Goal: Information Seeking & Learning: Compare options

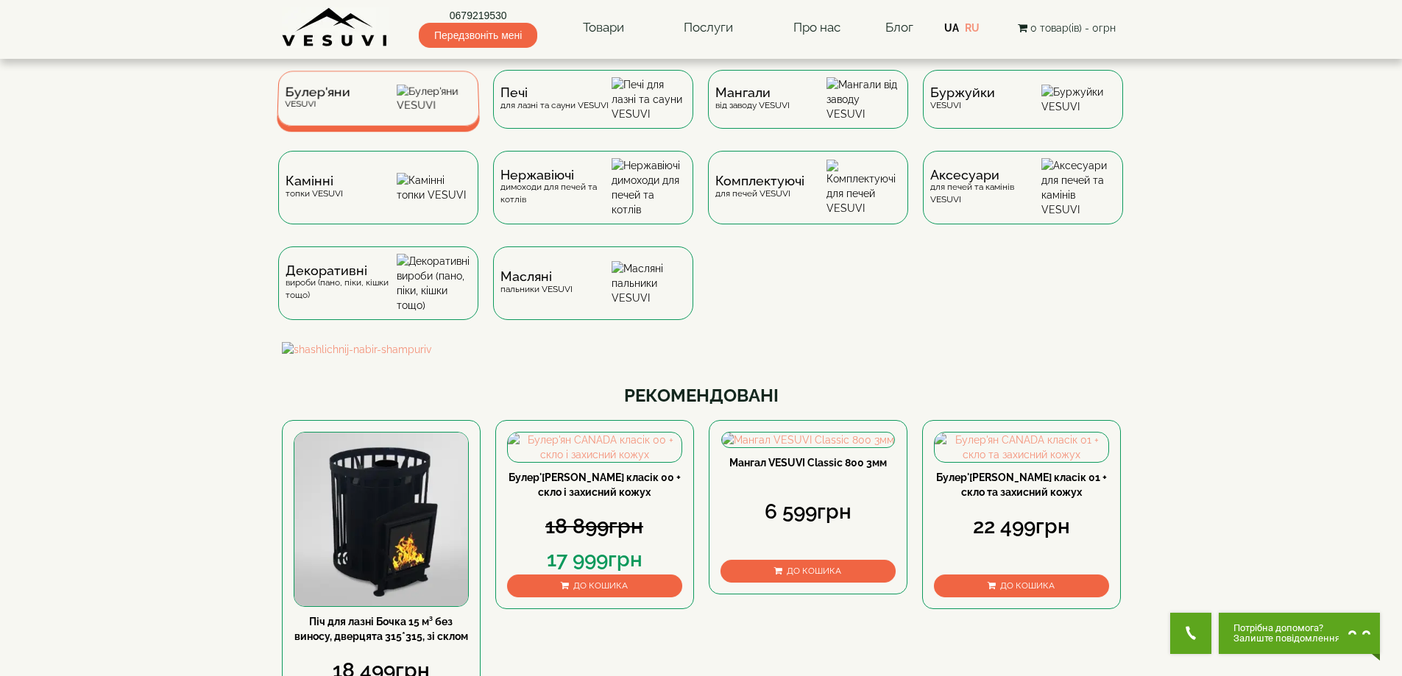
click at [389, 91] on div "Булер'яни VESUVI" at bounding box center [378, 98] width 203 height 55
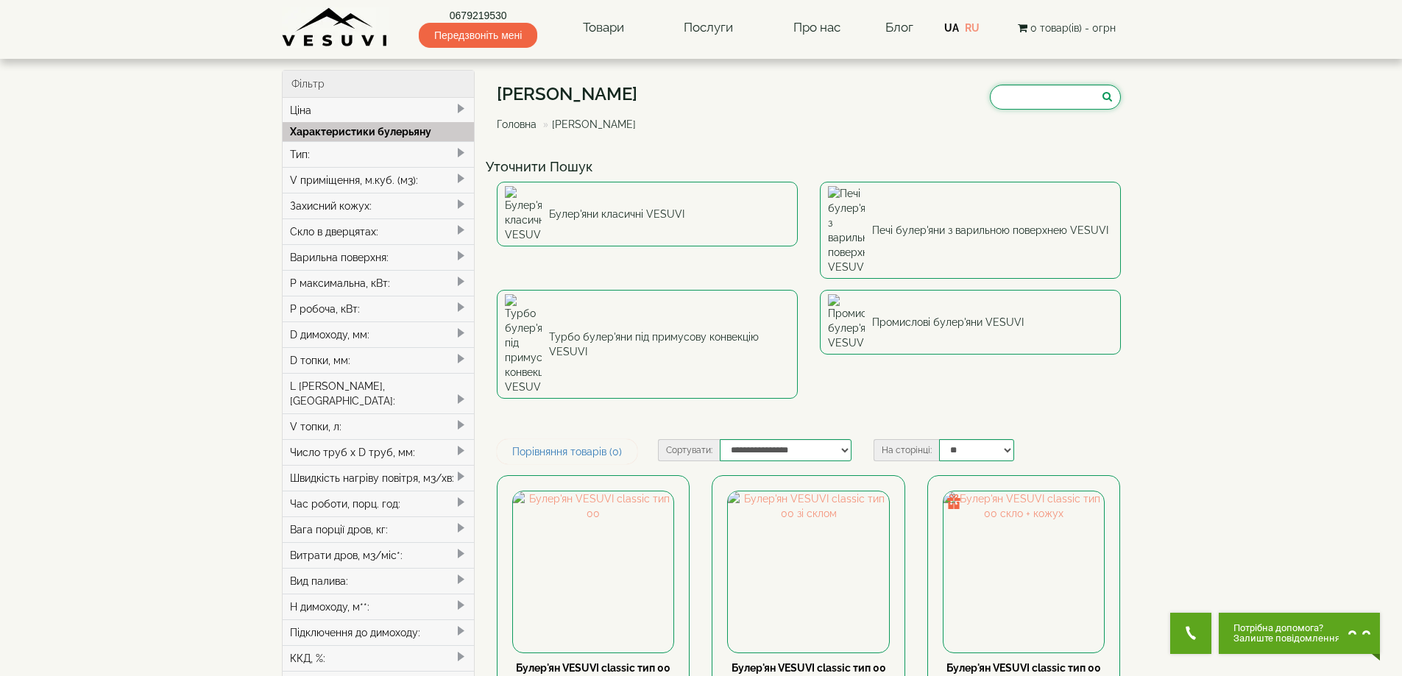
click at [1021, 96] on input "search" at bounding box center [1055, 97] width 131 height 25
paste input "**********"
type input "**********"
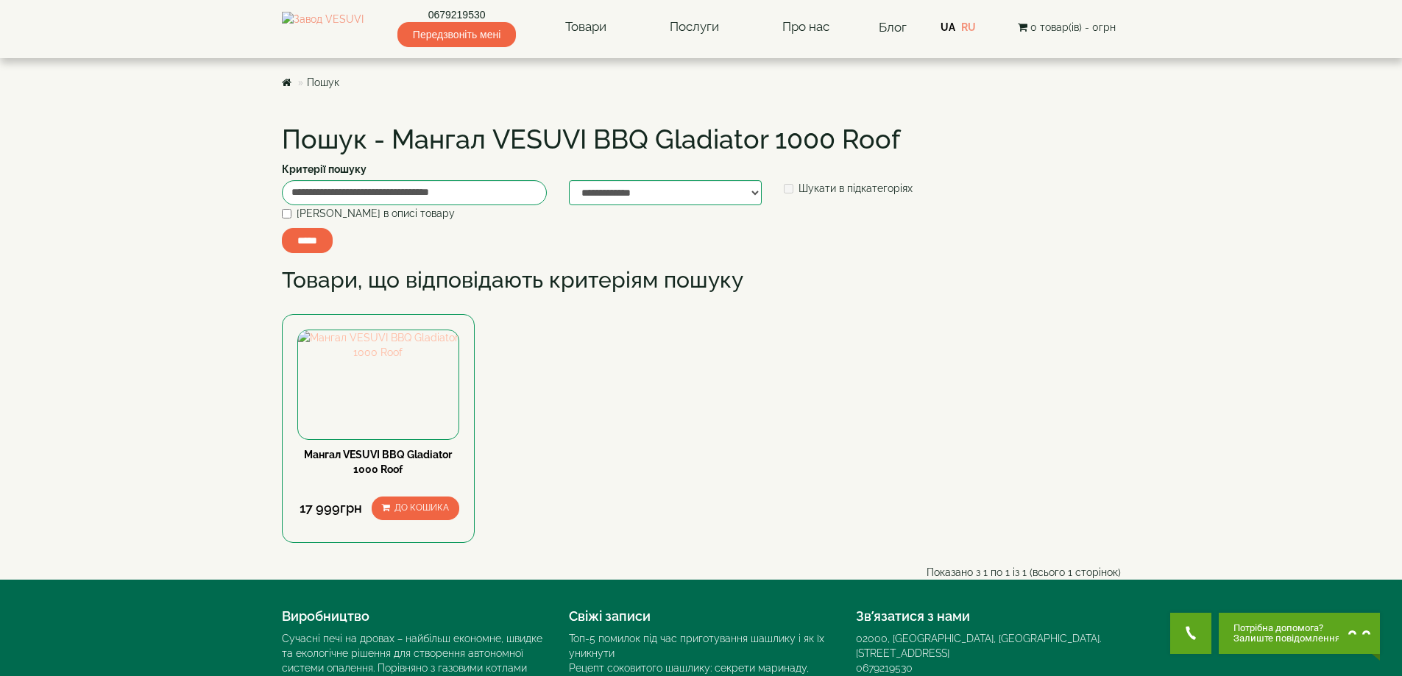
click at [360, 360] on img at bounding box center [378, 344] width 161 height 29
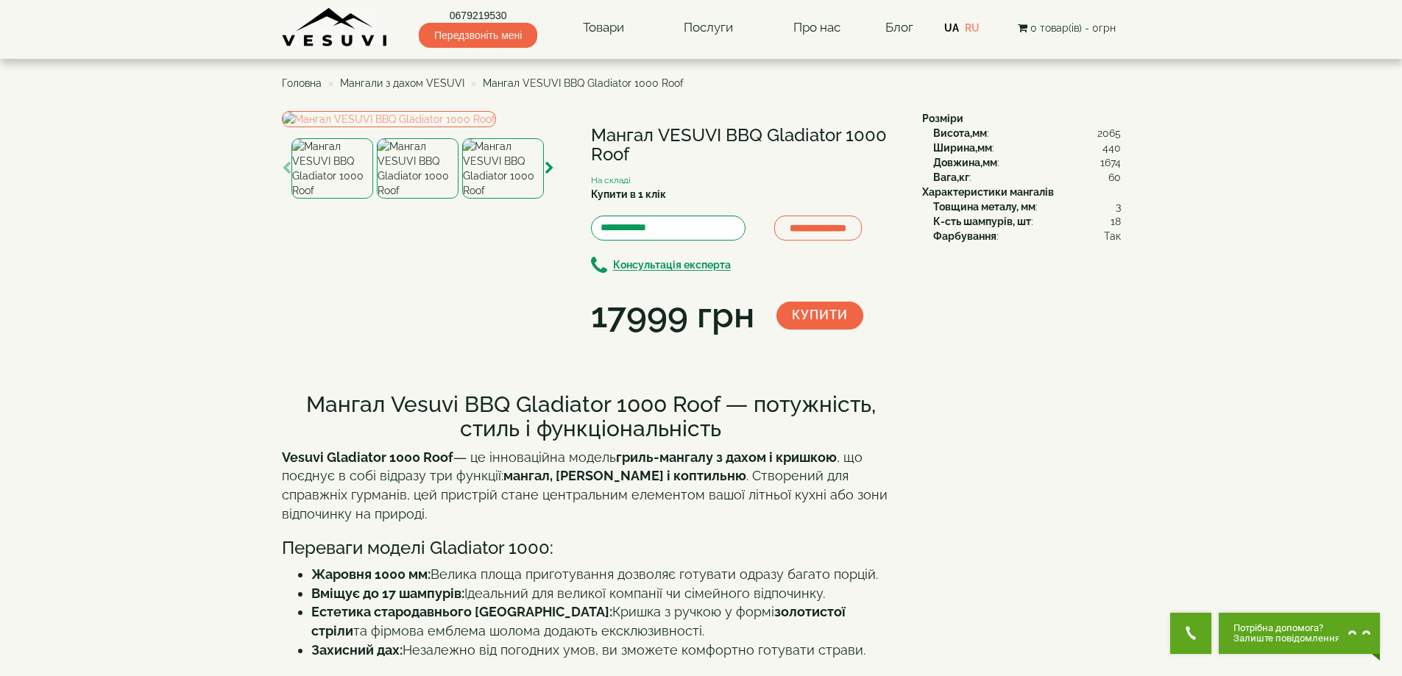
click at [406, 85] on span "Мангали з дахом VESUVI" at bounding box center [402, 83] width 124 height 12
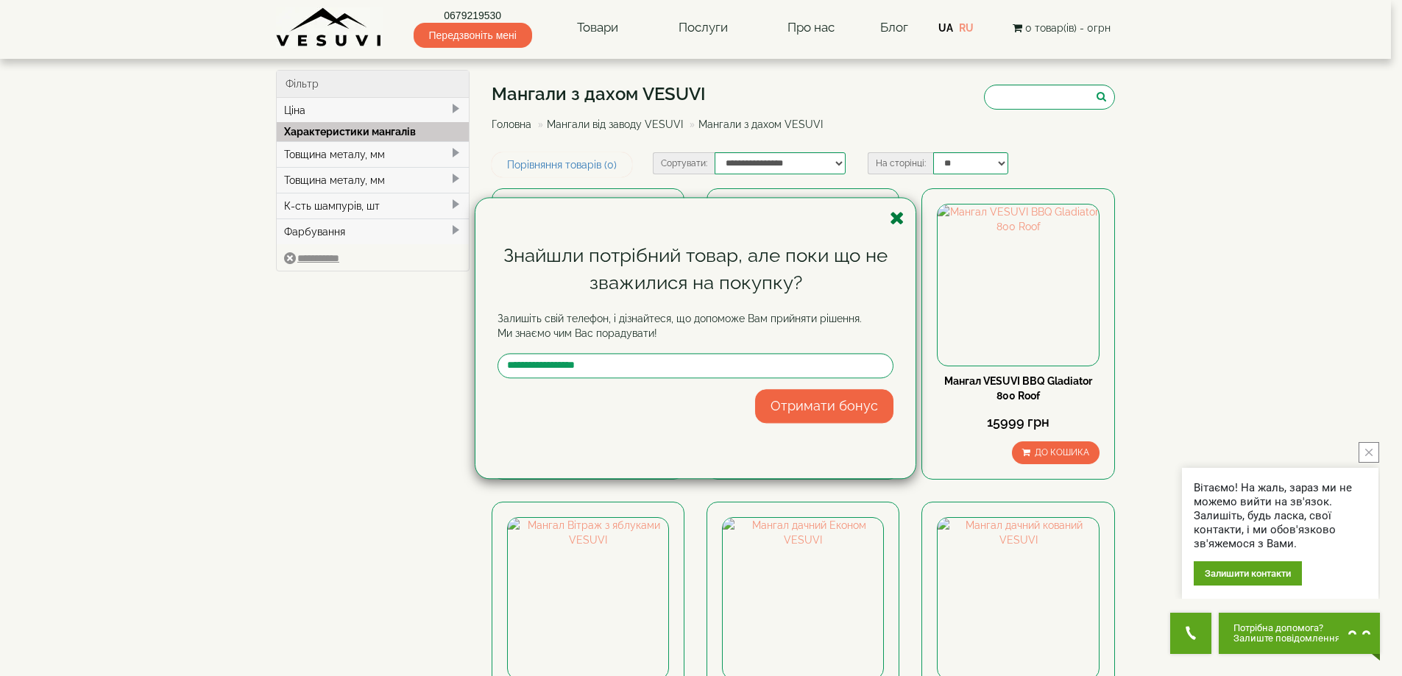
click at [901, 209] on icon "button" at bounding box center [897, 218] width 15 height 18
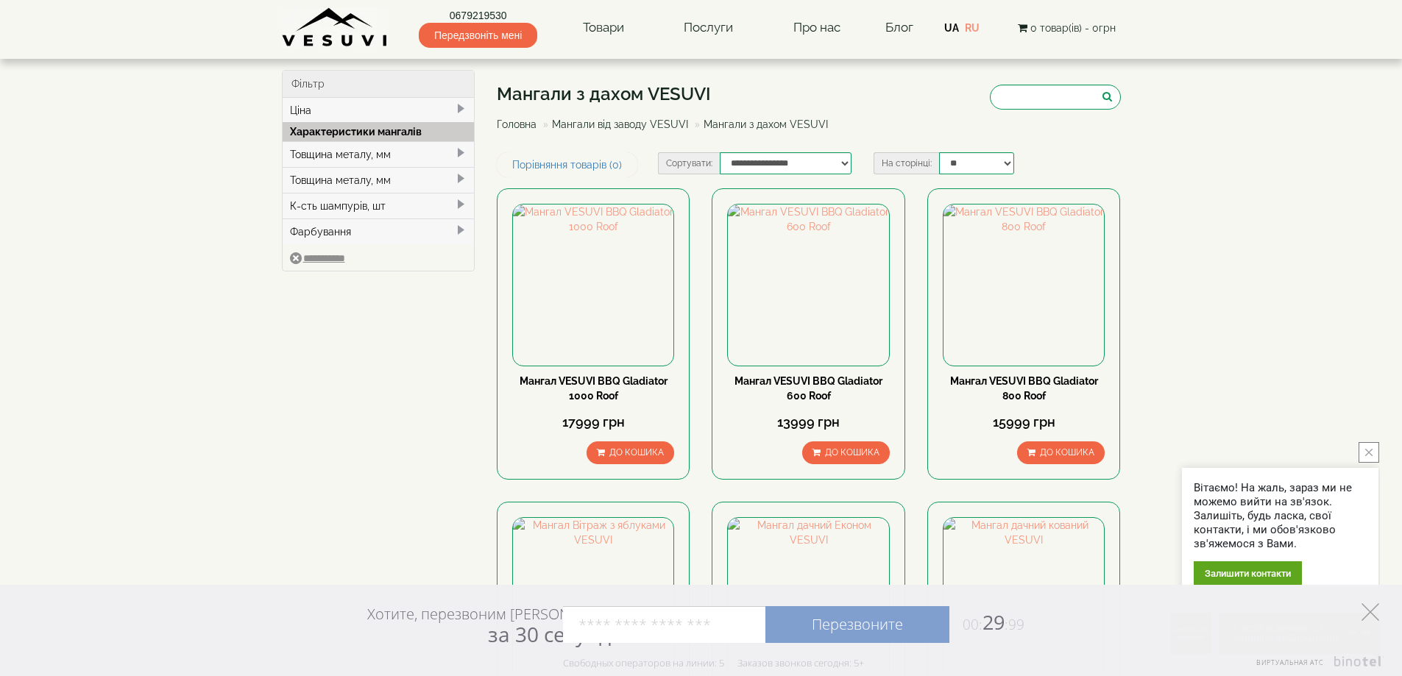
click at [1369, 611] on polygon at bounding box center [1370, 612] width 18 height 18
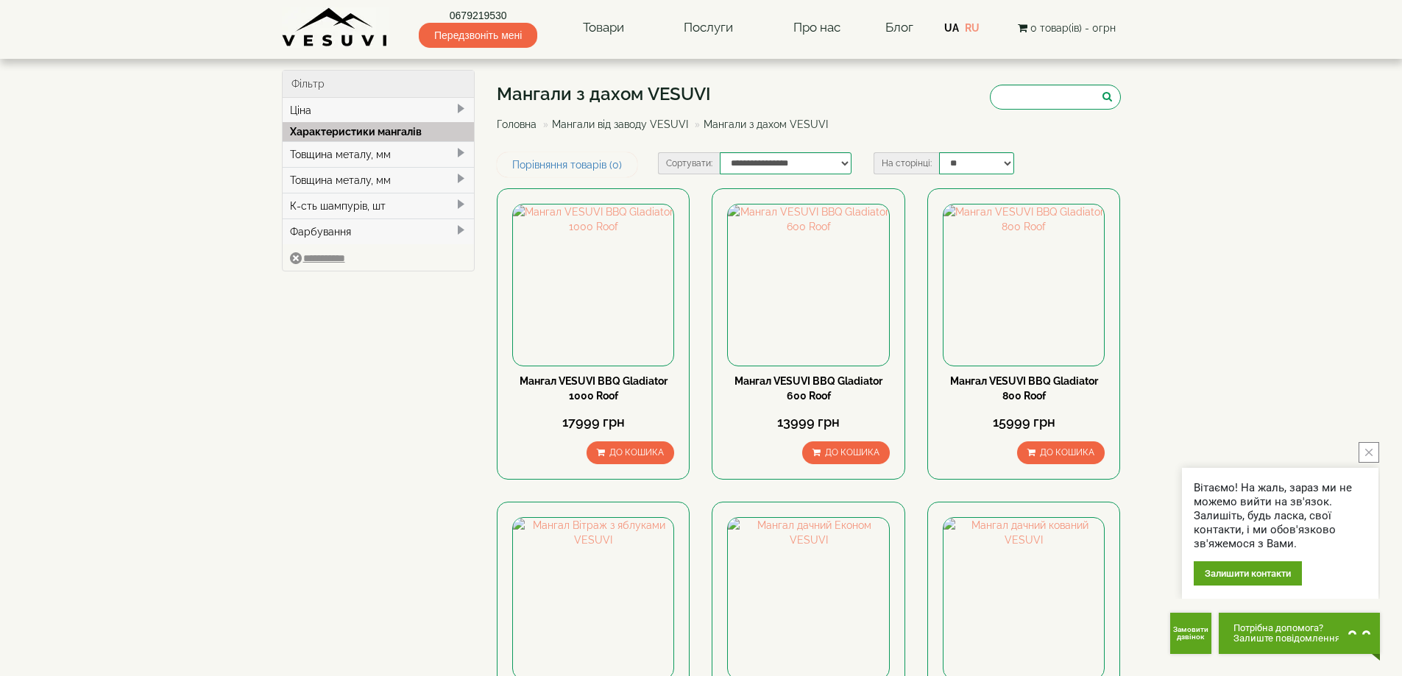
click at [1371, 452] on icon "close button" at bounding box center [1368, 452] width 7 height 7
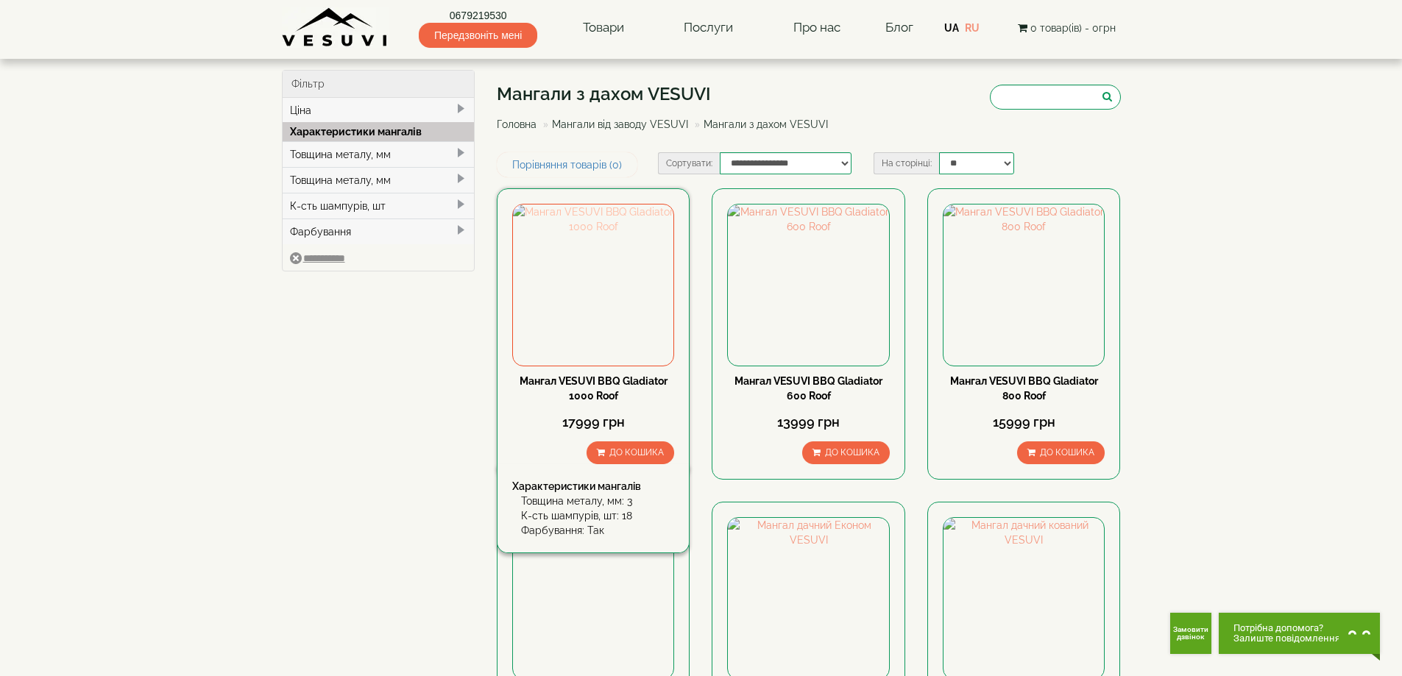
click at [574, 334] on img at bounding box center [593, 285] width 160 height 160
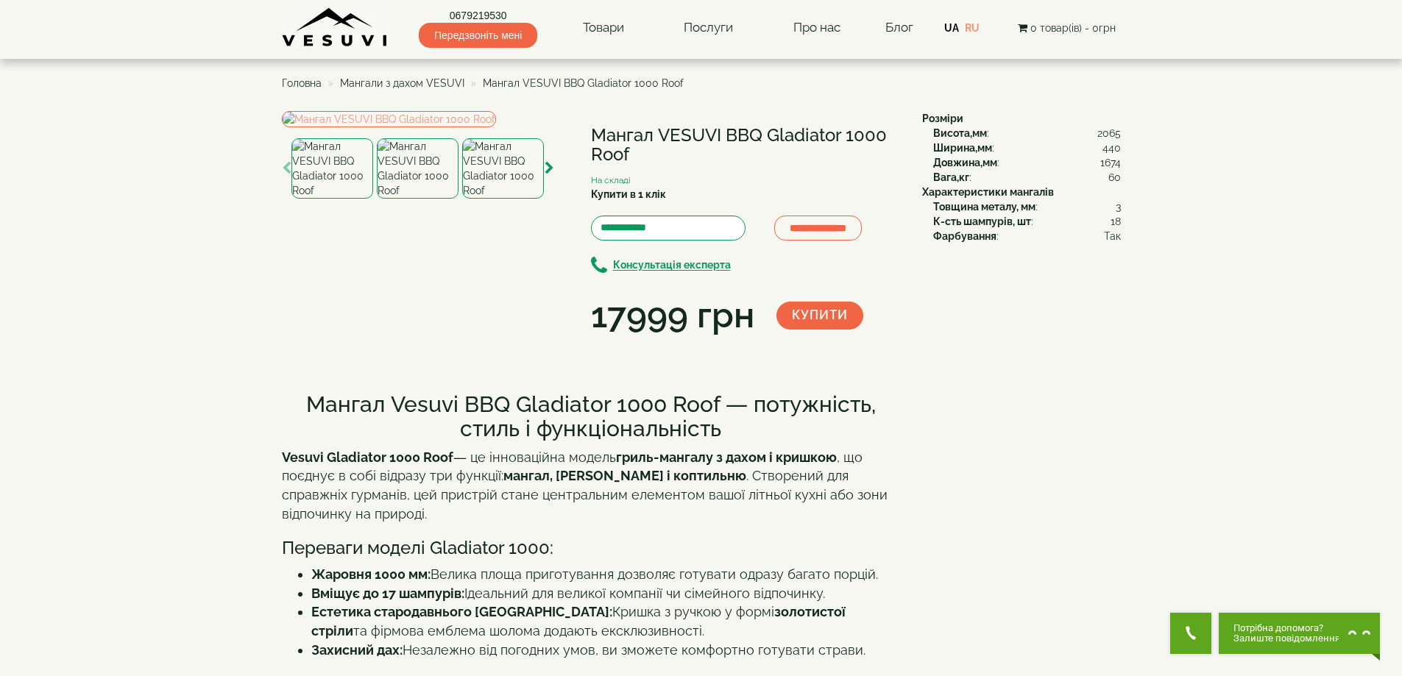
click at [517, 199] on img at bounding box center [503, 168] width 82 height 60
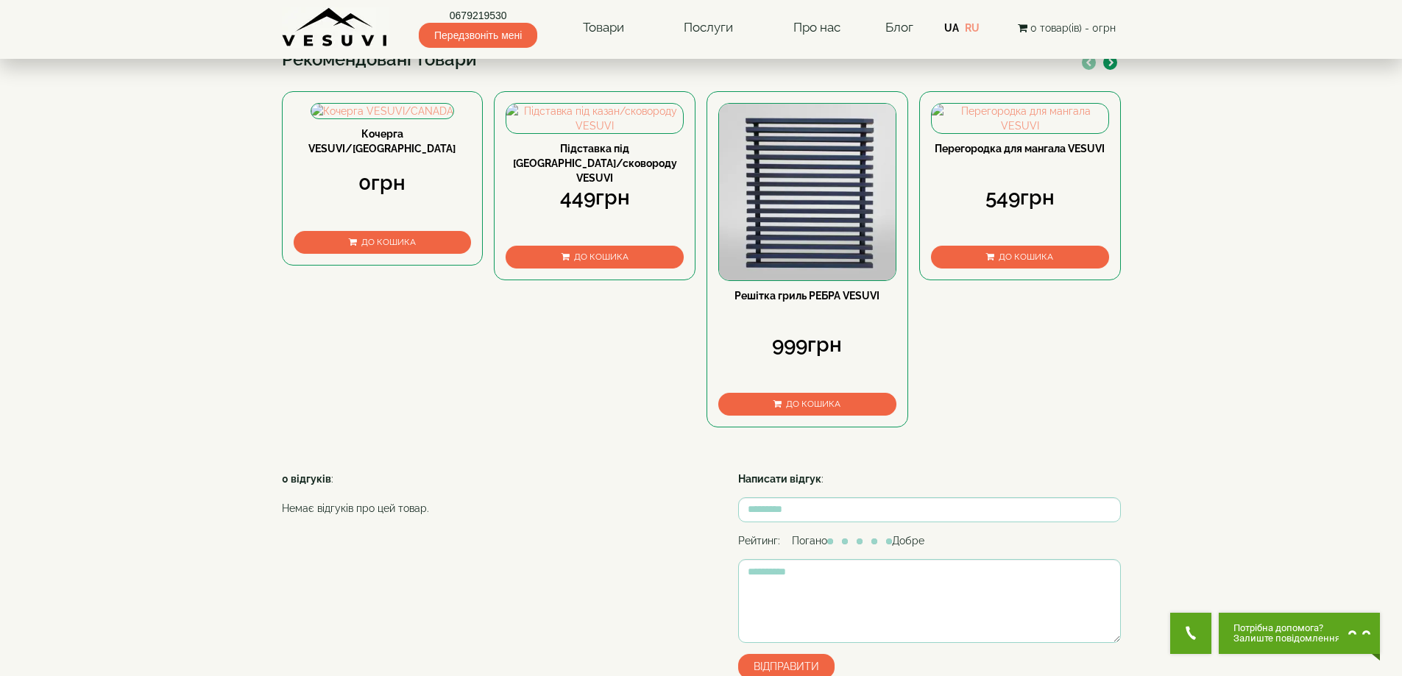
scroll to position [736, 0]
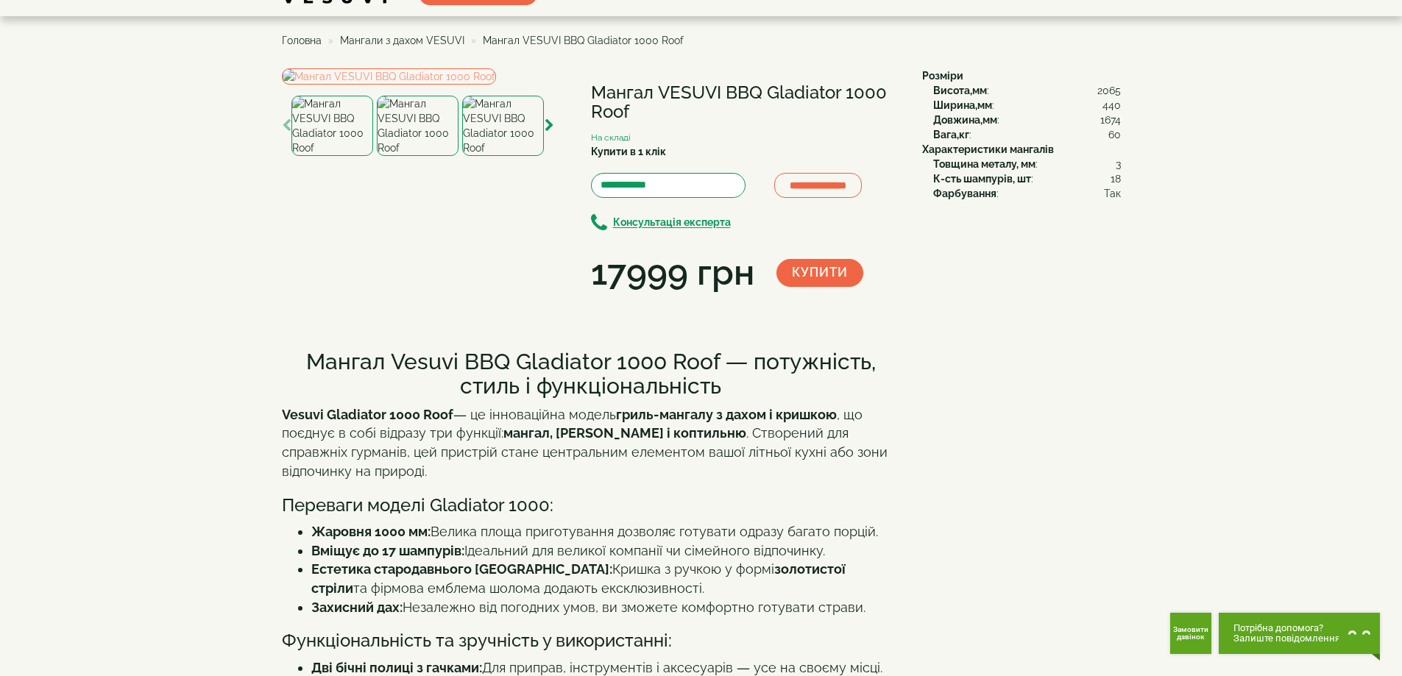
scroll to position [0, 0]
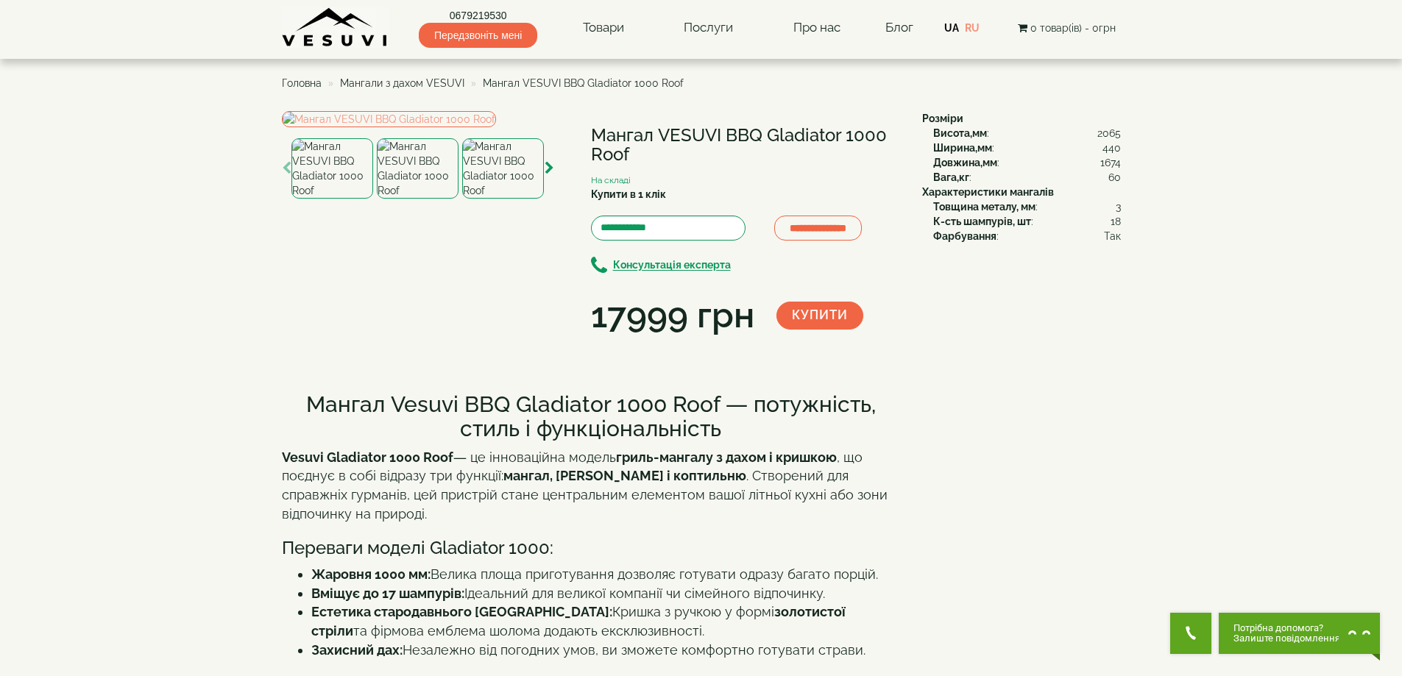
click at [421, 199] on img at bounding box center [418, 168] width 82 height 60
click at [506, 199] on img at bounding box center [503, 168] width 82 height 60
click at [322, 199] on img at bounding box center [332, 168] width 82 height 60
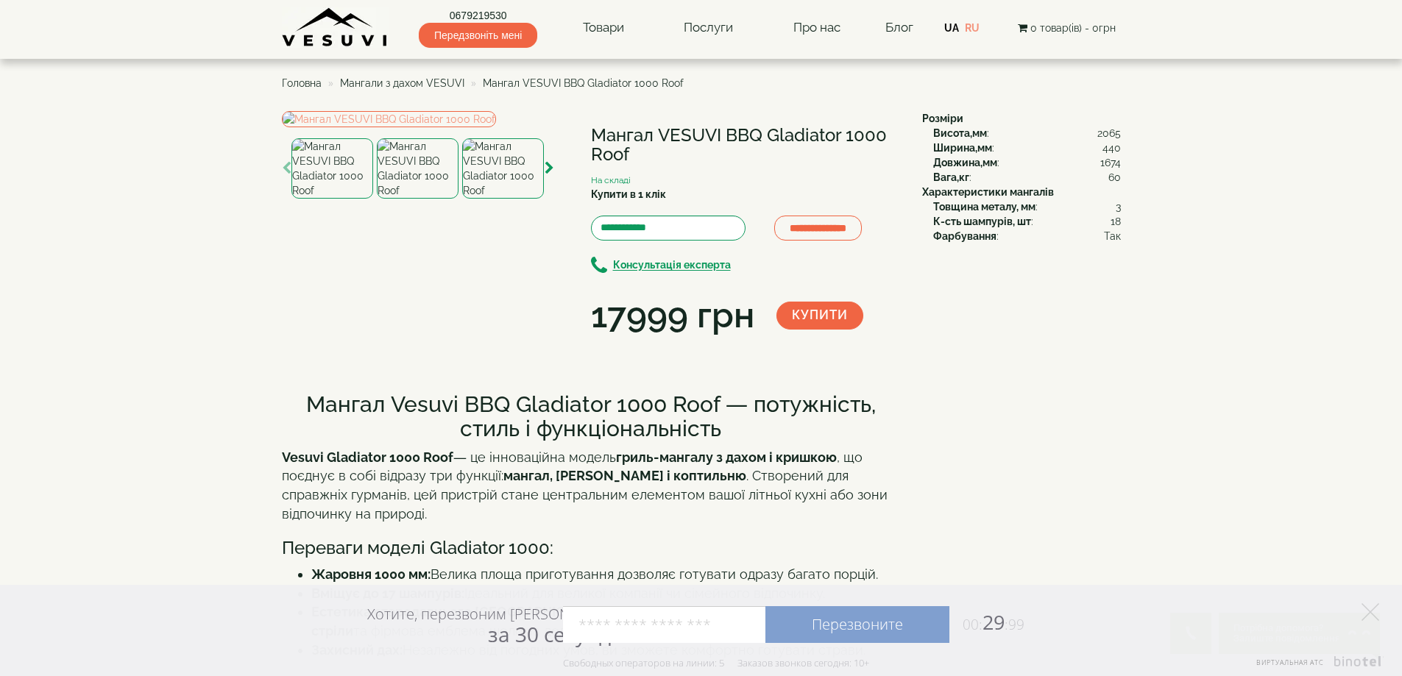
click at [1369, 611] on polygon at bounding box center [1370, 612] width 18 height 18
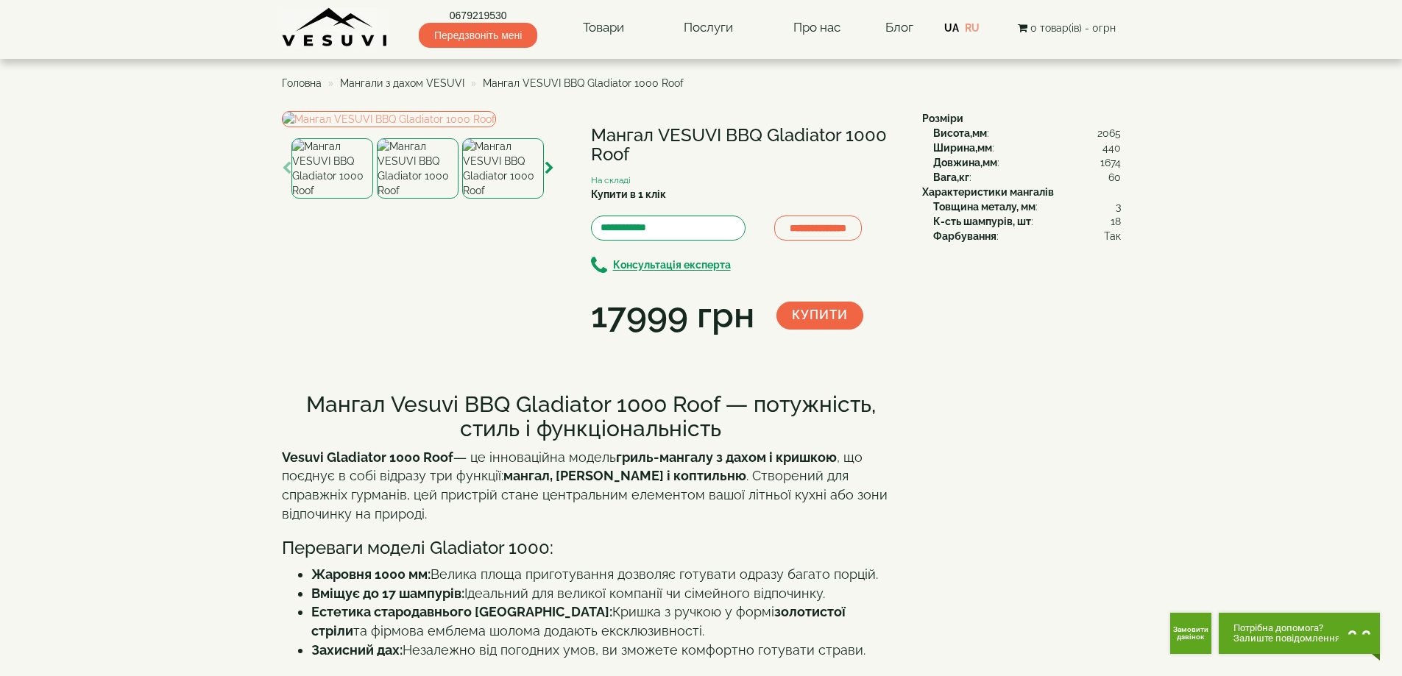
click at [389, 90] on li "Мангали з дахом VESUVI" at bounding box center [394, 83] width 140 height 15
click at [389, 86] on span "Мангали з дахом VESUVI" at bounding box center [402, 83] width 124 height 12
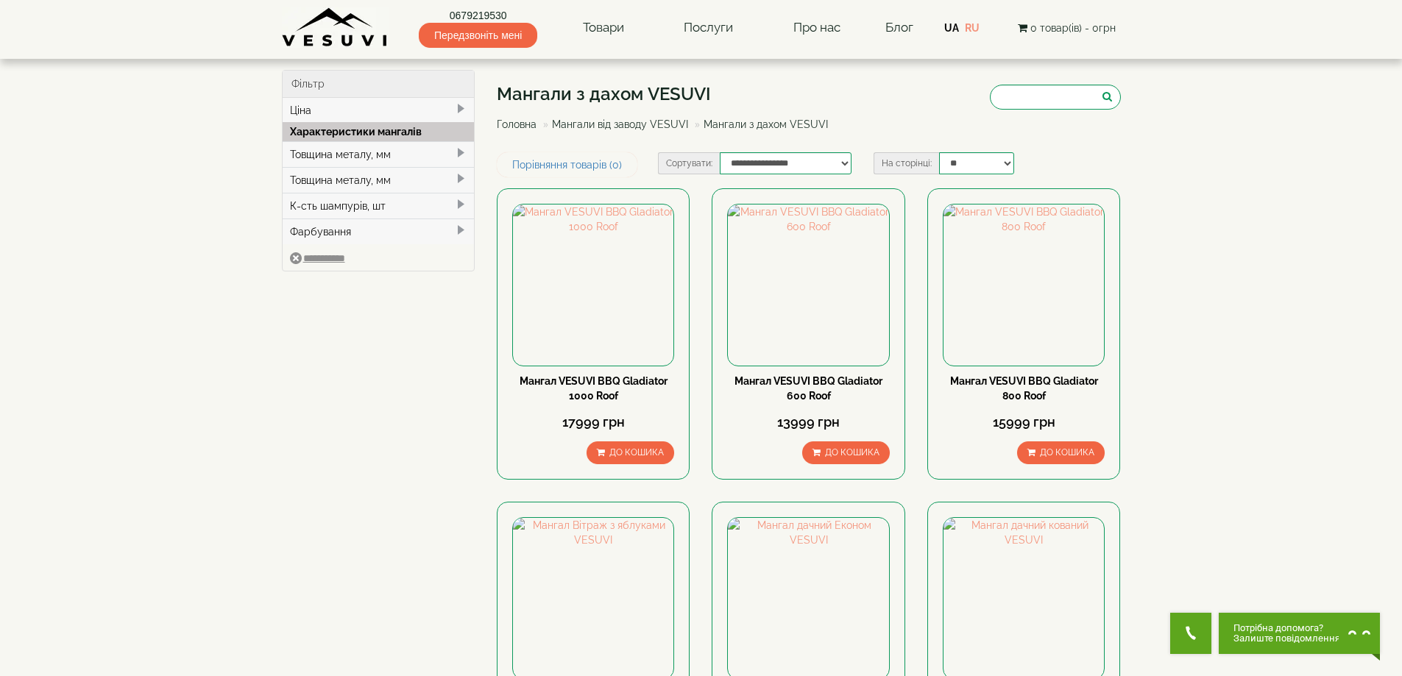
click at [632, 121] on link "Мангали від заводу VESUVI" at bounding box center [620, 124] width 136 height 12
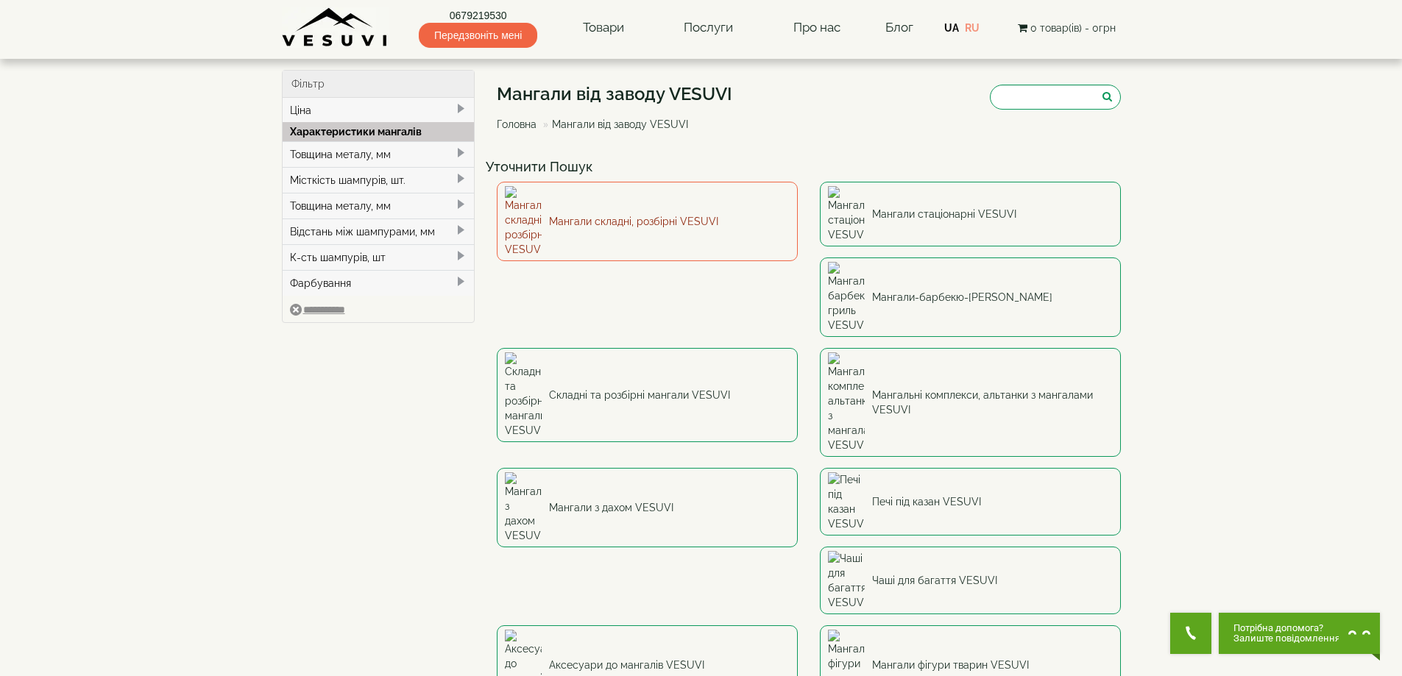
click at [579, 213] on link "Мангали складні, розбірні VESUVI" at bounding box center [647, 221] width 301 height 79
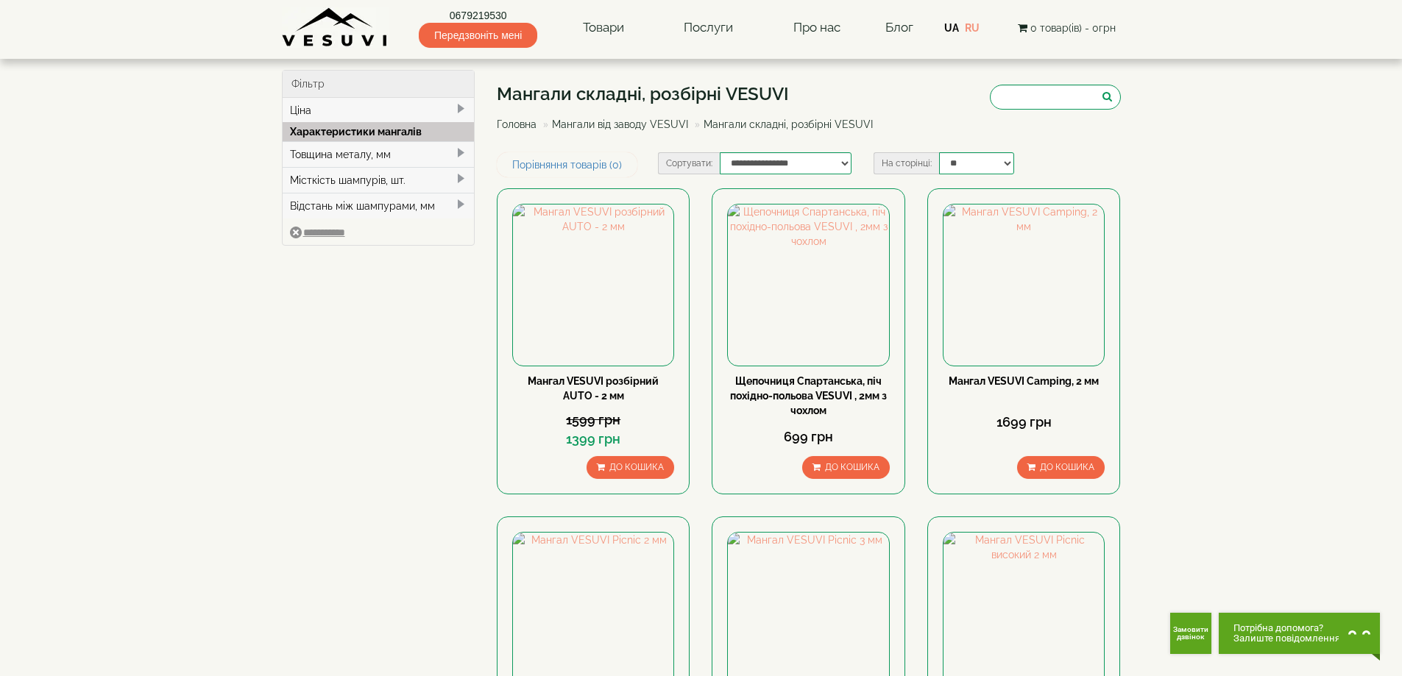
click at [644, 125] on link "Мангали від заводу VESUVI" at bounding box center [620, 124] width 136 height 12
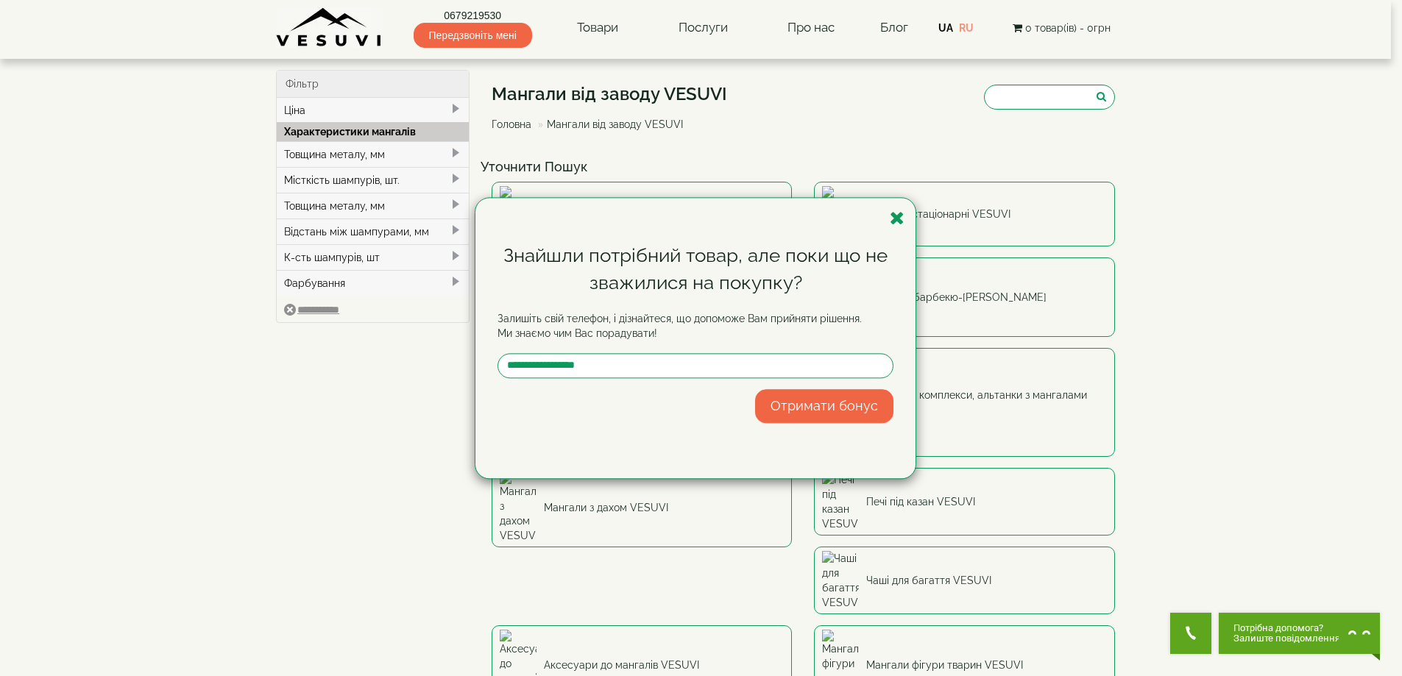
click at [906, 219] on div "Знайшли потрібний товар, але поки що не зважилися на покупку? Залишіть свій тел…" at bounding box center [695, 338] width 440 height 280
click at [903, 212] on icon "button" at bounding box center [897, 218] width 15 height 18
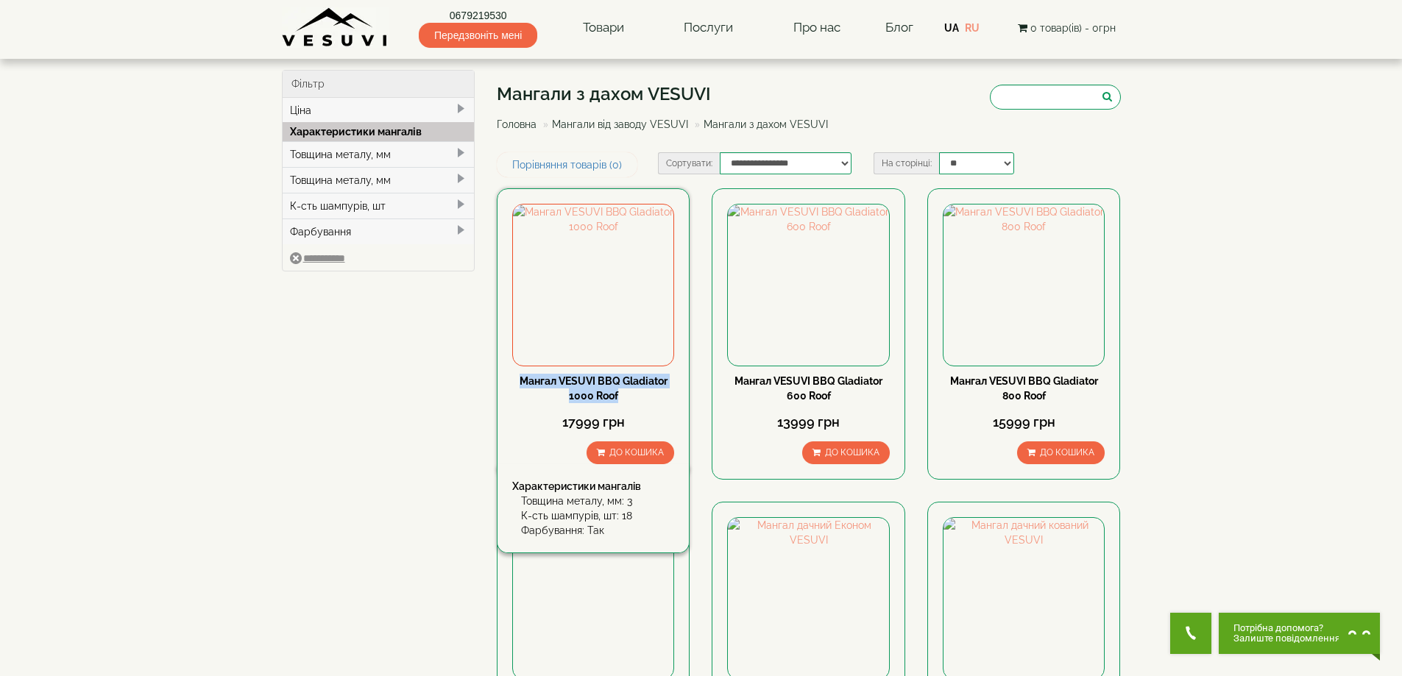
drag, startPoint x: 506, startPoint y: 372, endPoint x: 617, endPoint y: 395, distance: 114.3
click at [617, 395] on div "Мангал VESUVI BBQ Gladiator 1000 Roof 17999 грн До кошика Характеристики мангал…" at bounding box center [593, 333] width 193 height 291
copy link "Мангал VESUVI BBQ Gladiator 1000 Roof"
click at [604, 277] on img at bounding box center [593, 285] width 160 height 160
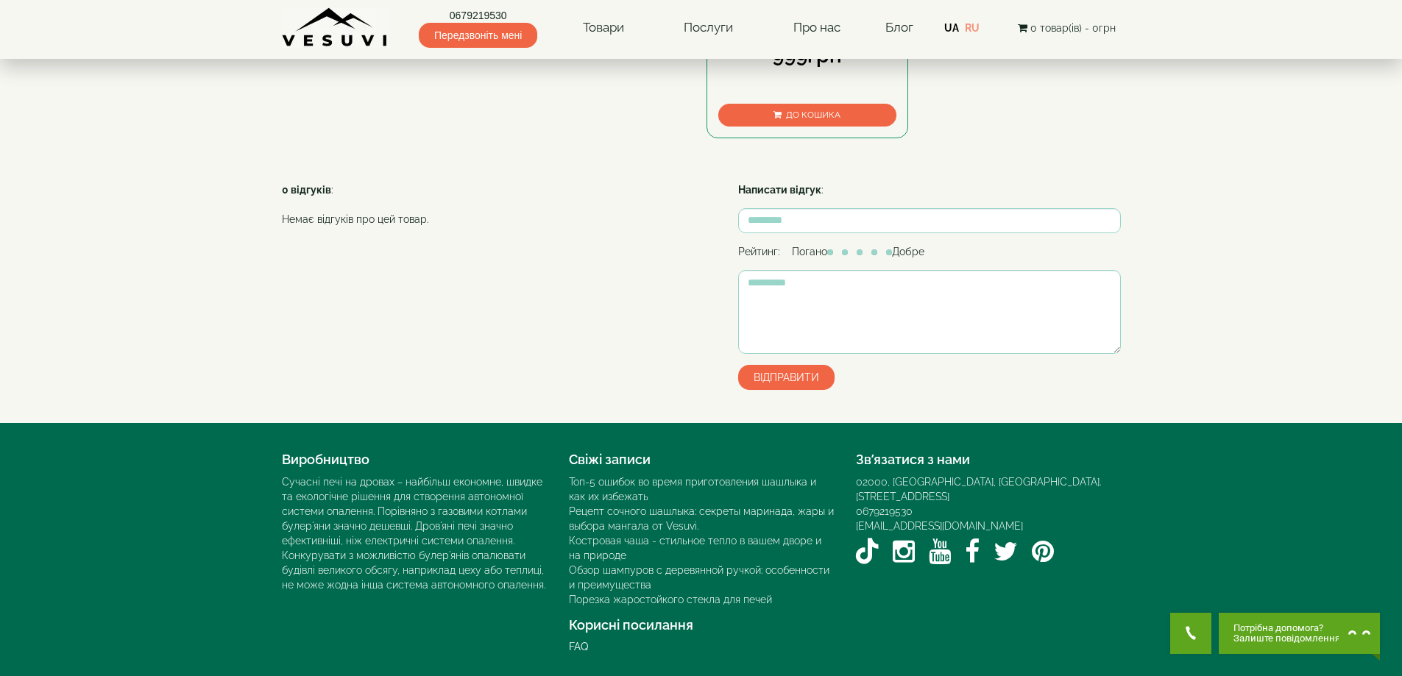
scroll to position [736, 0]
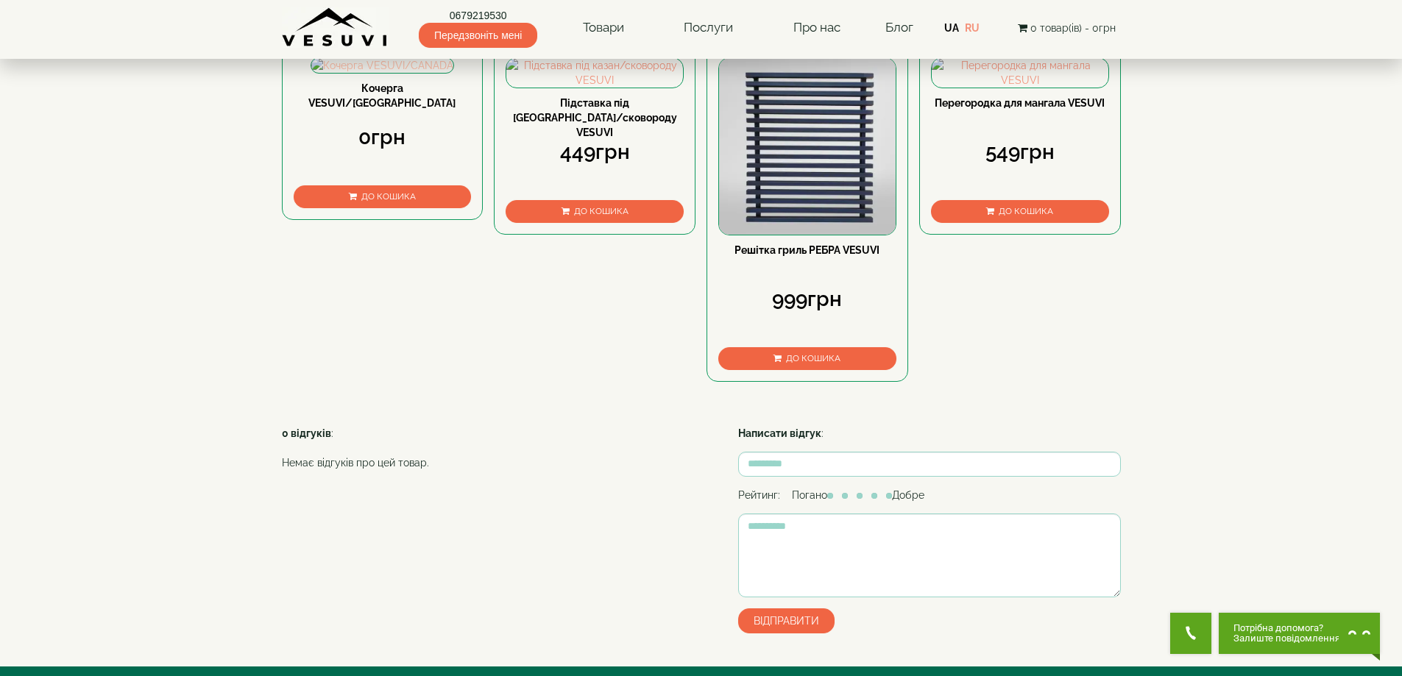
click at [367, 73] on img at bounding box center [382, 65] width 142 height 15
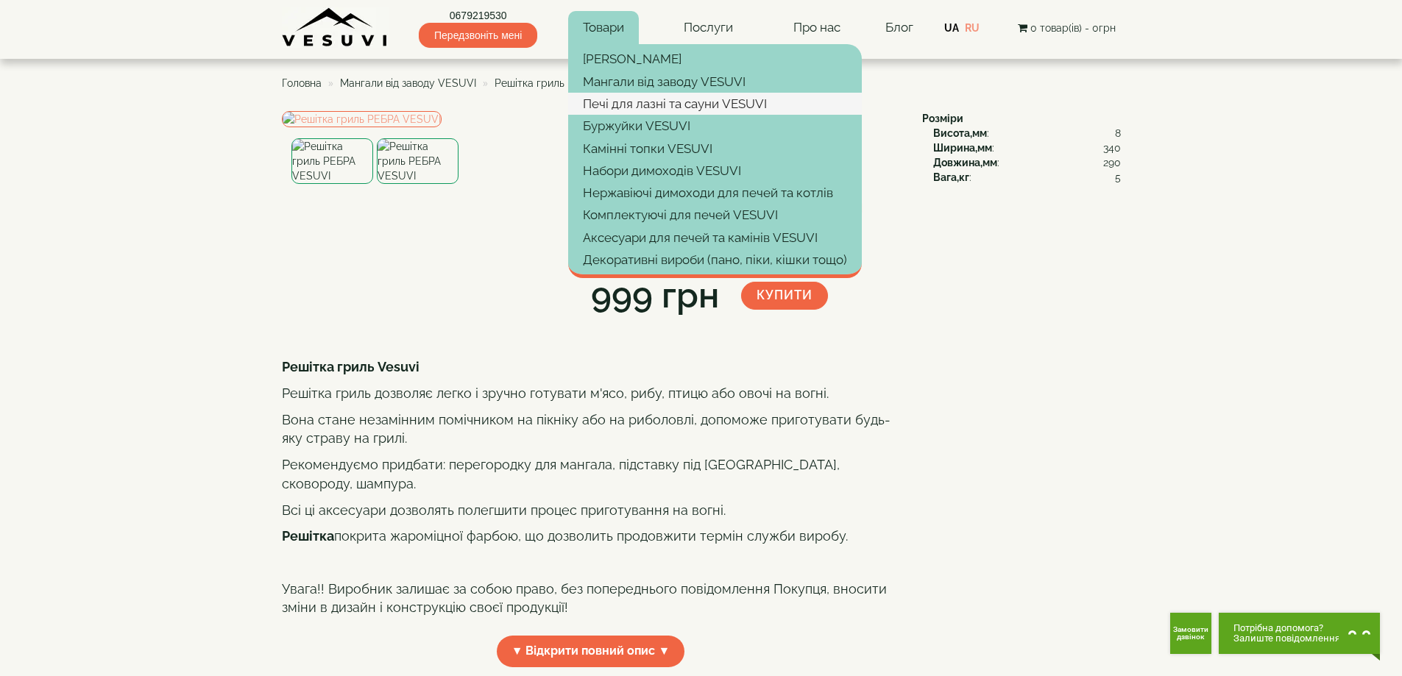
click at [610, 100] on link "Печі для лазні та сауни VESUVI" at bounding box center [715, 104] width 294 height 22
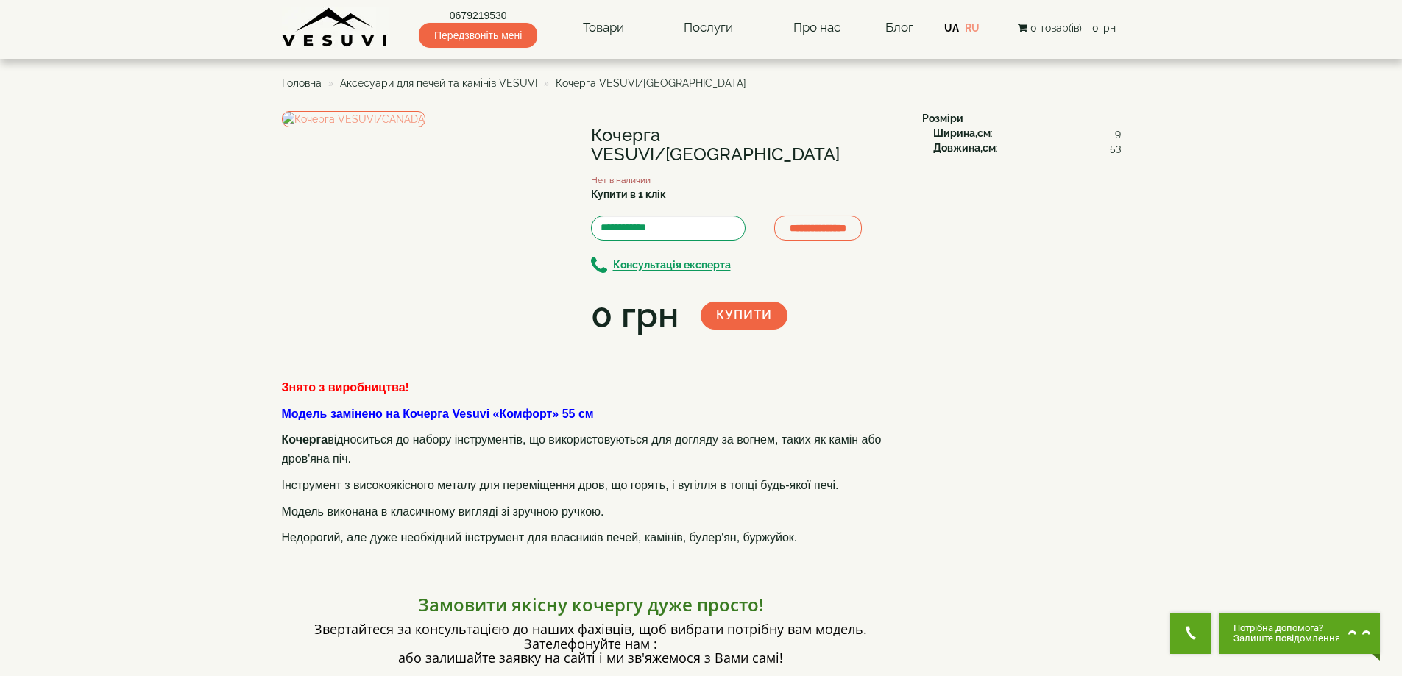
click at [498, 83] on span "Аксесуари для печей та камінів VESUVI" at bounding box center [438, 83] width 197 height 12
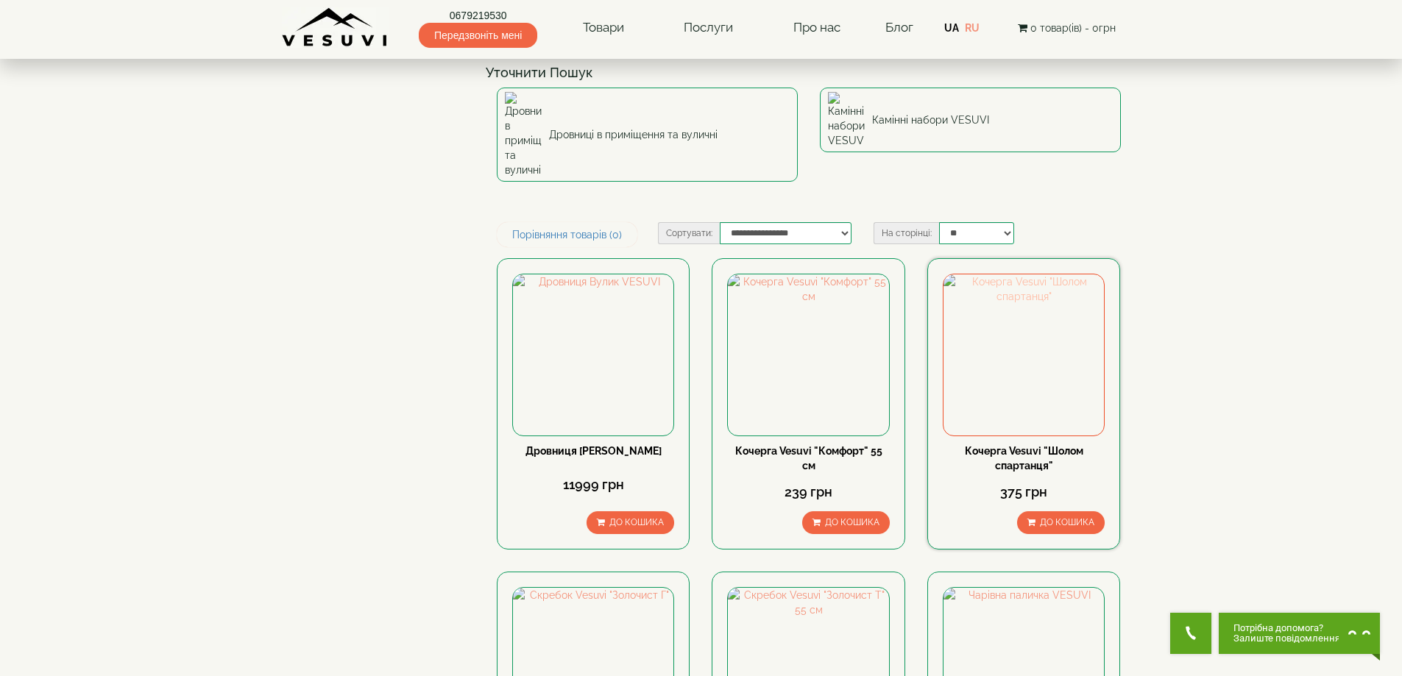
scroll to position [245, 0]
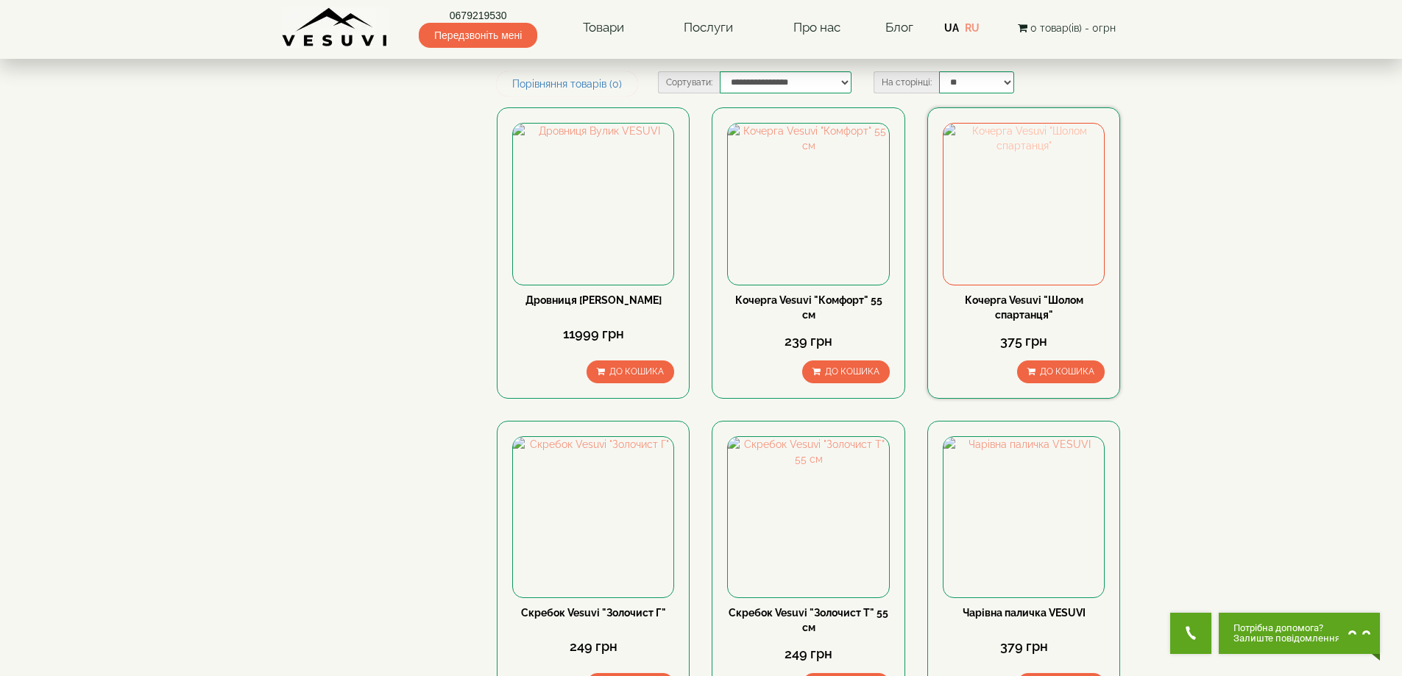
click at [983, 194] on img at bounding box center [1023, 204] width 160 height 160
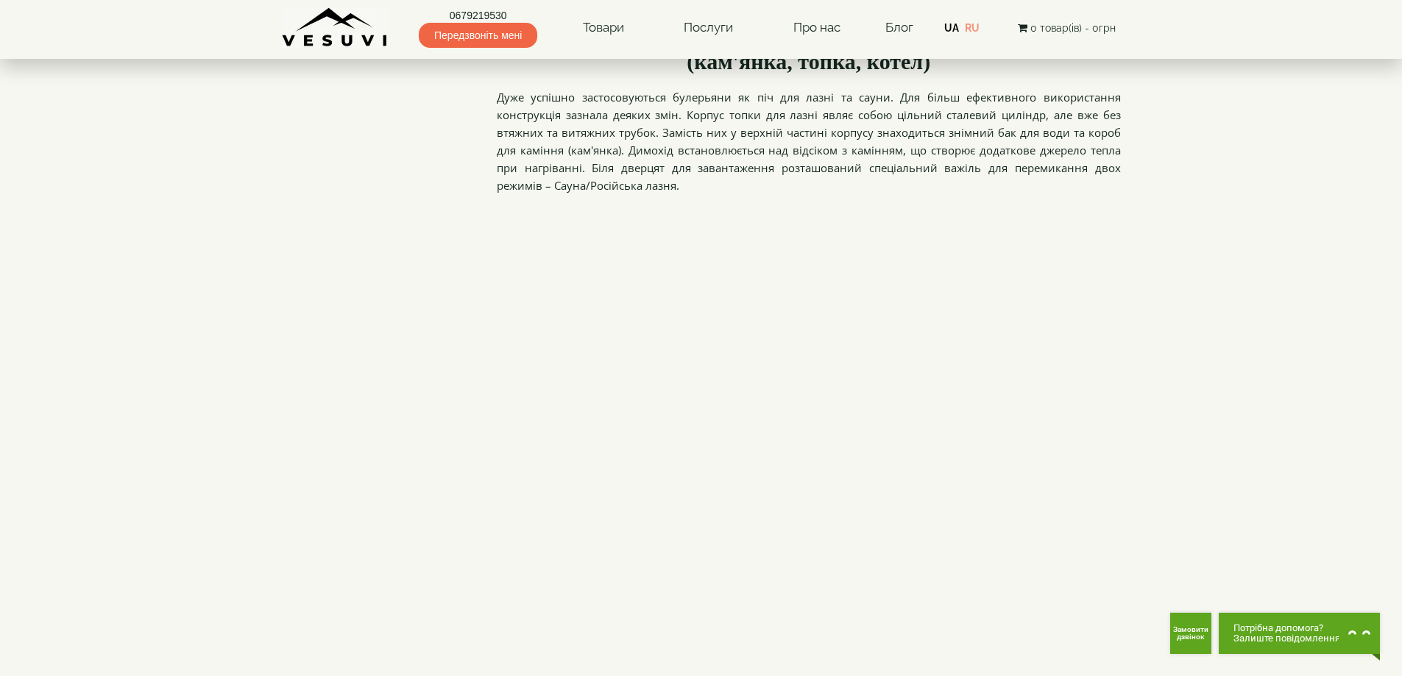
scroll to position [1717, 0]
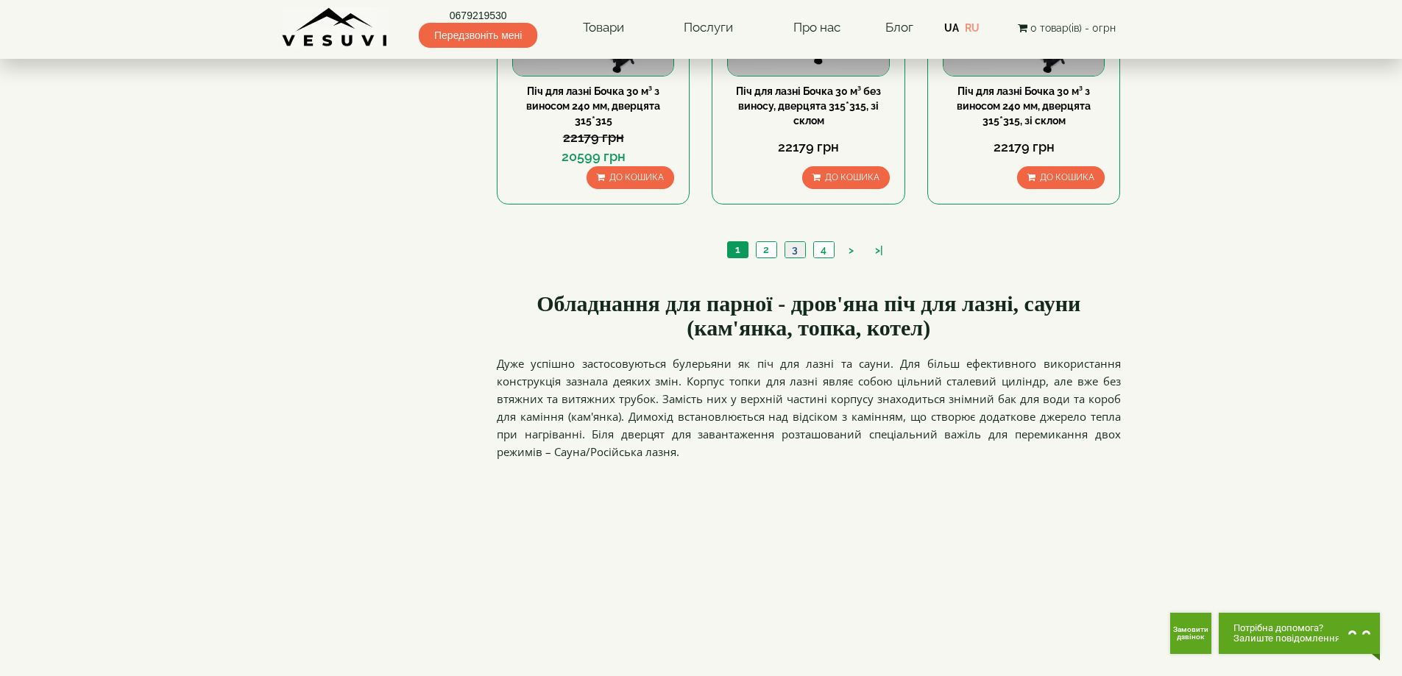
click at [790, 252] on link "3" at bounding box center [794, 249] width 21 height 15
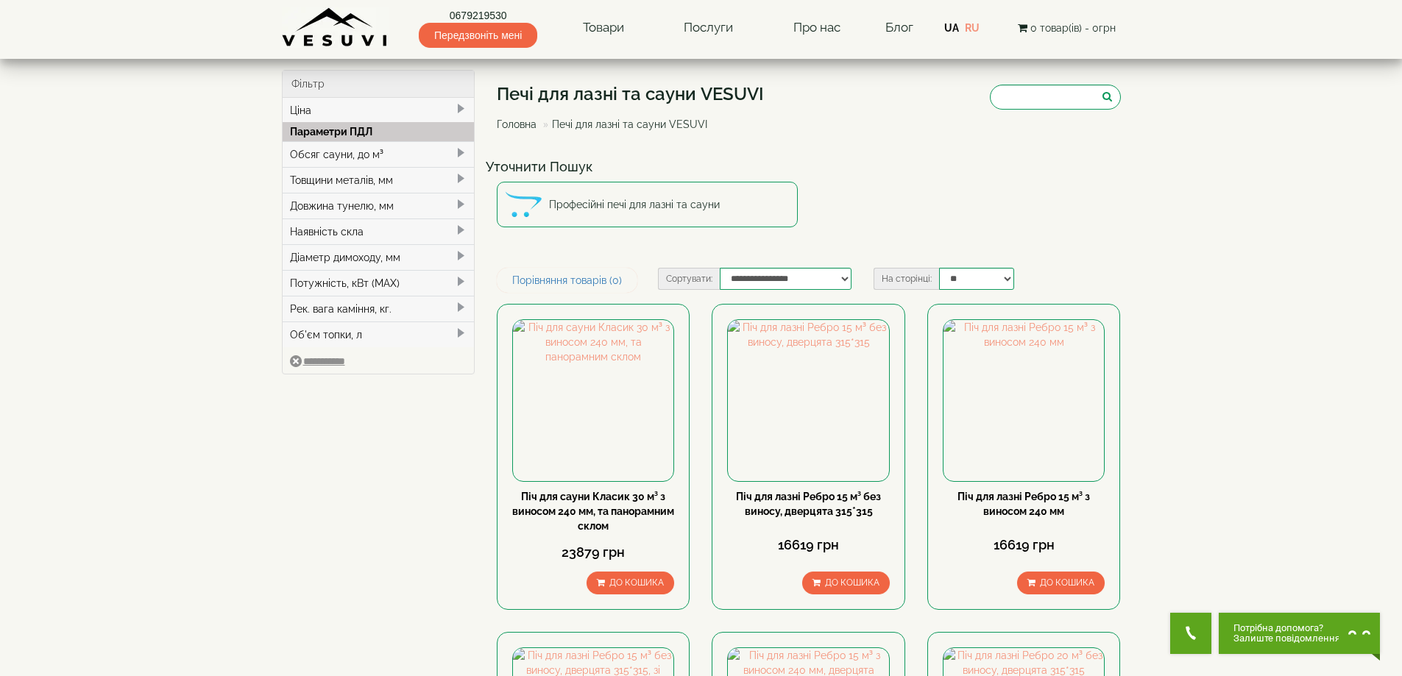
scroll to position [491, 0]
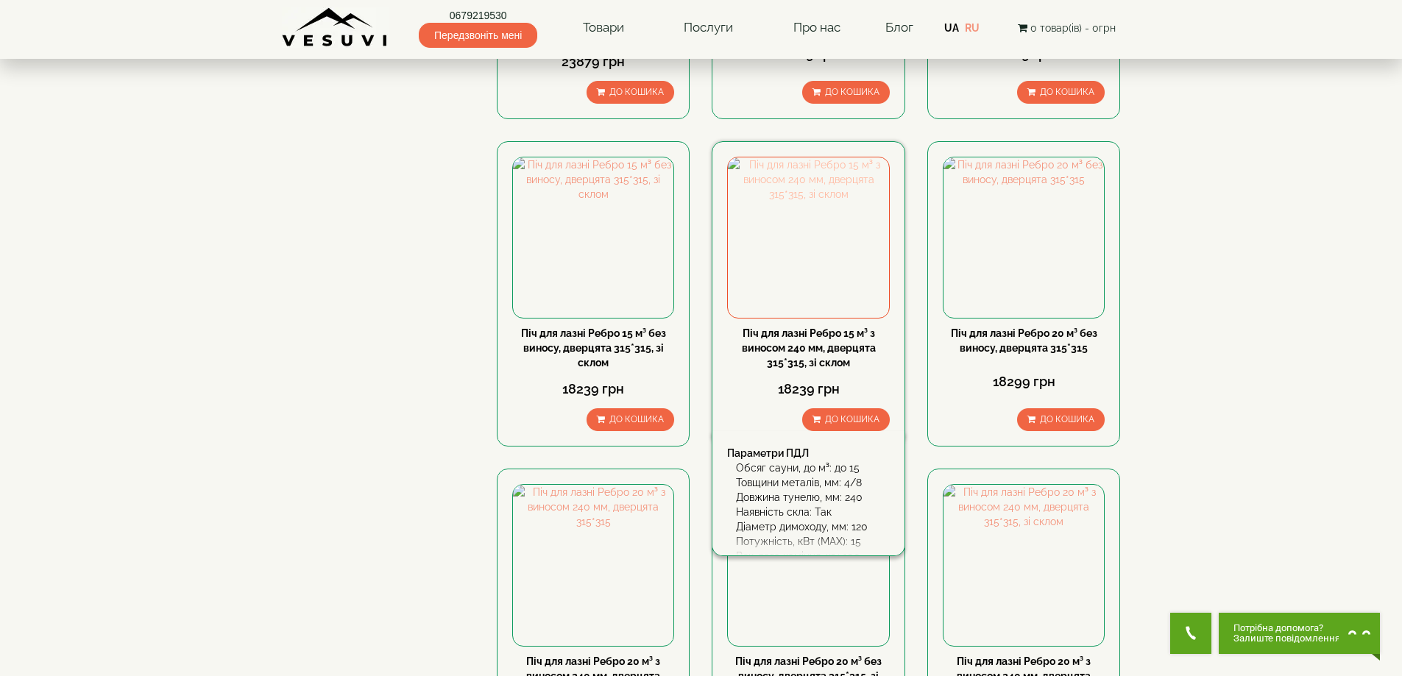
click at [807, 275] on img at bounding box center [808, 237] width 160 height 160
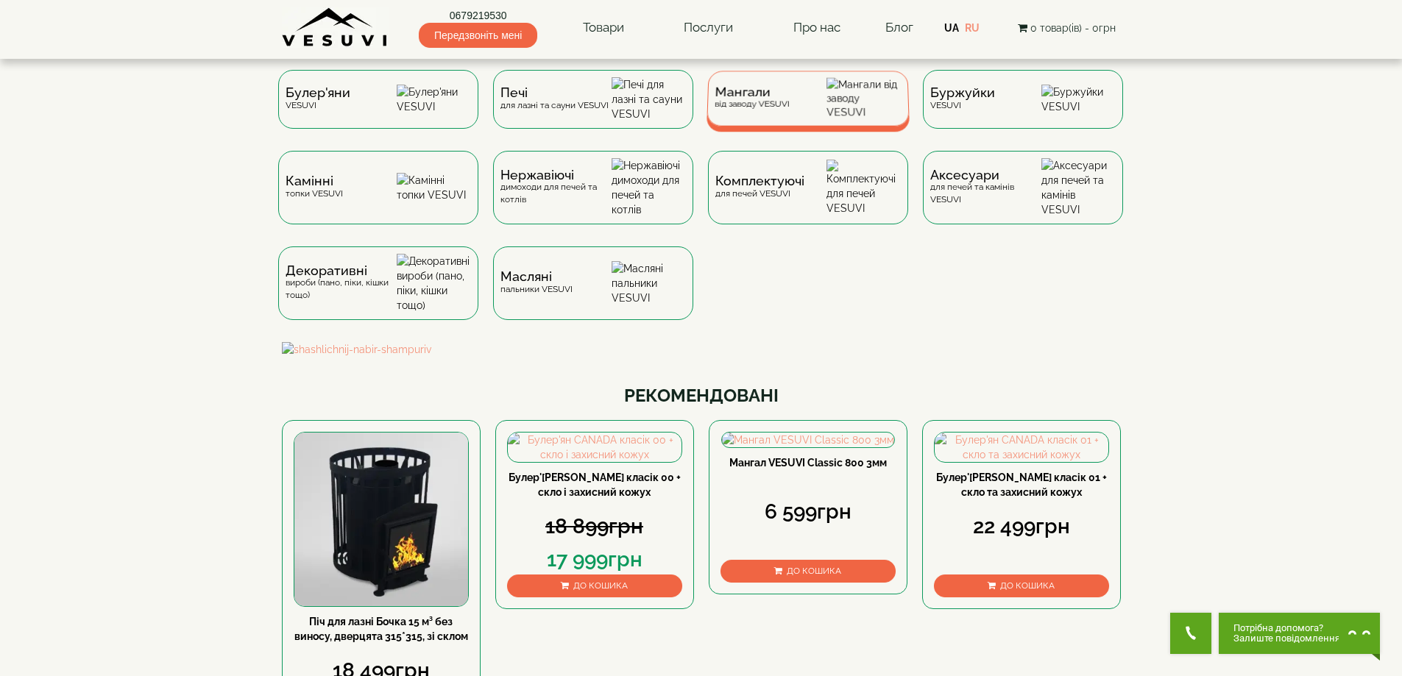
click at [781, 97] on span "Мангали" at bounding box center [751, 92] width 75 height 11
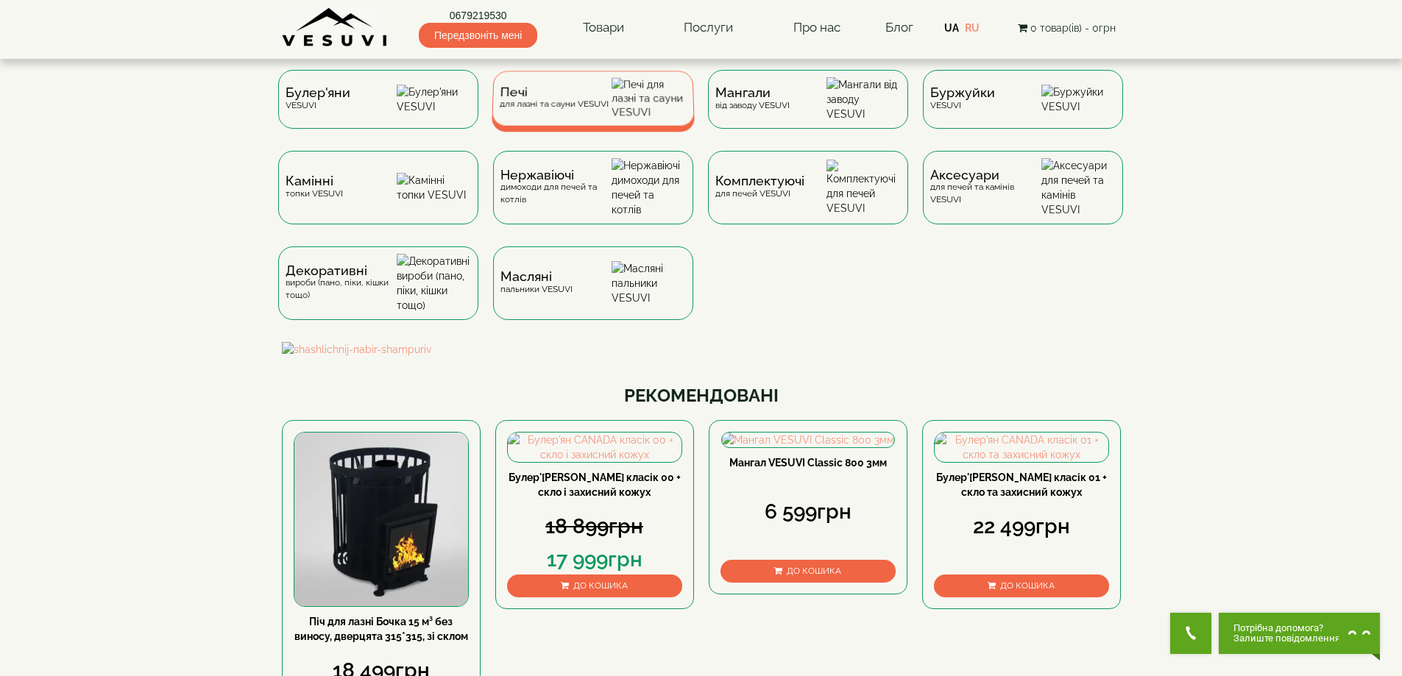
click at [569, 110] on div "Печі для лазні та сауни VESUVI" at bounding box center [553, 98] width 109 height 23
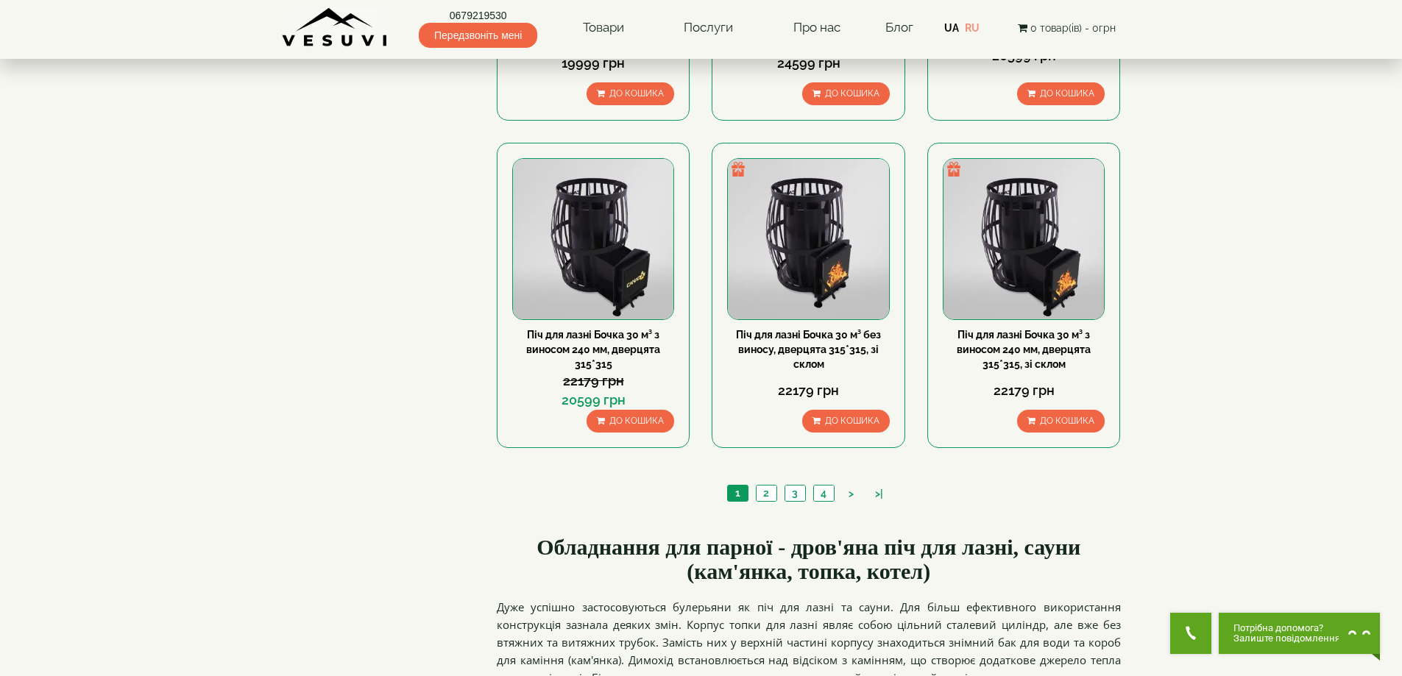
scroll to position [1472, 0]
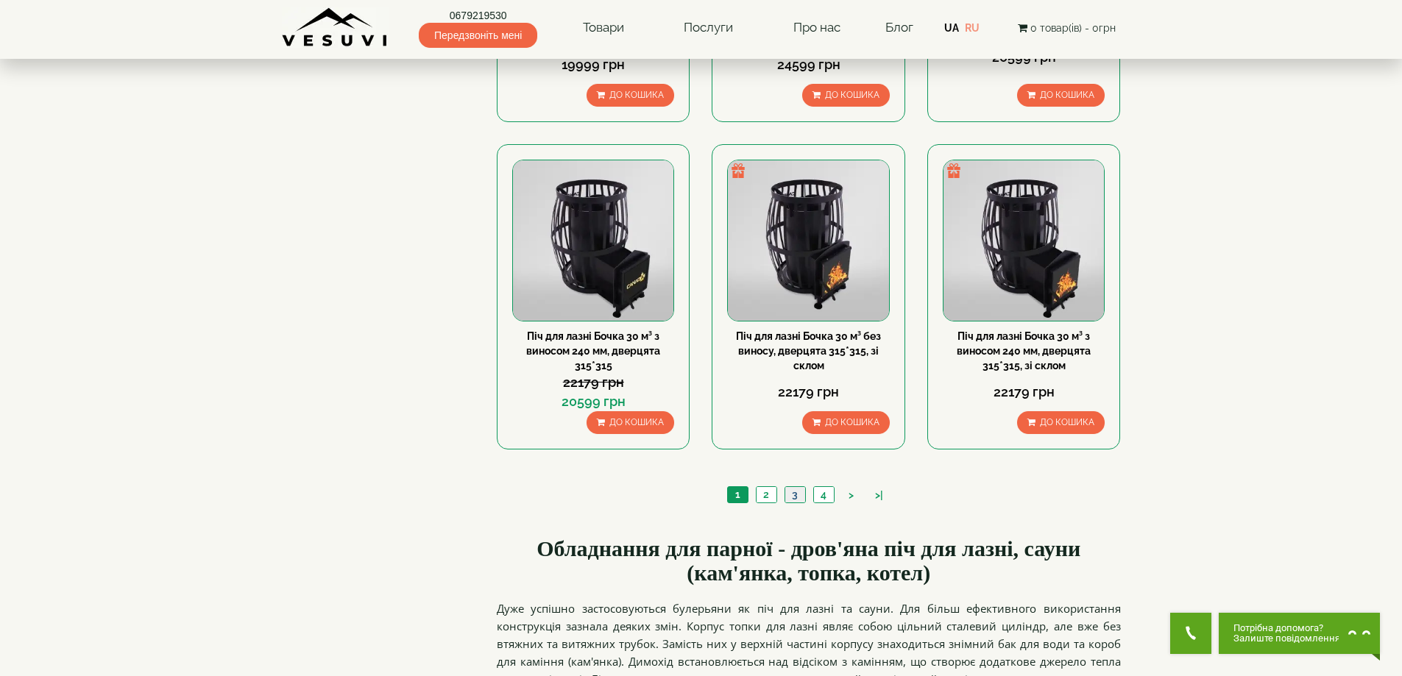
click at [802, 501] on link "3" at bounding box center [794, 494] width 21 height 15
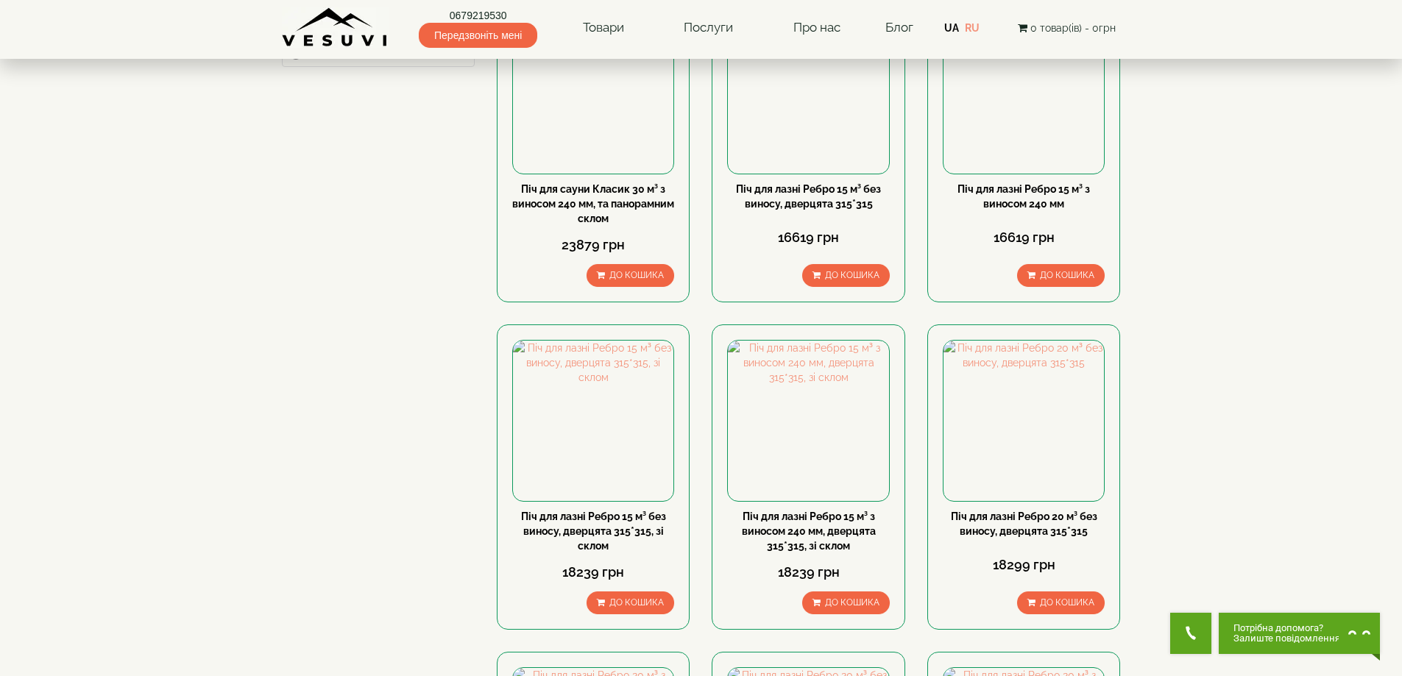
scroll to position [491, 0]
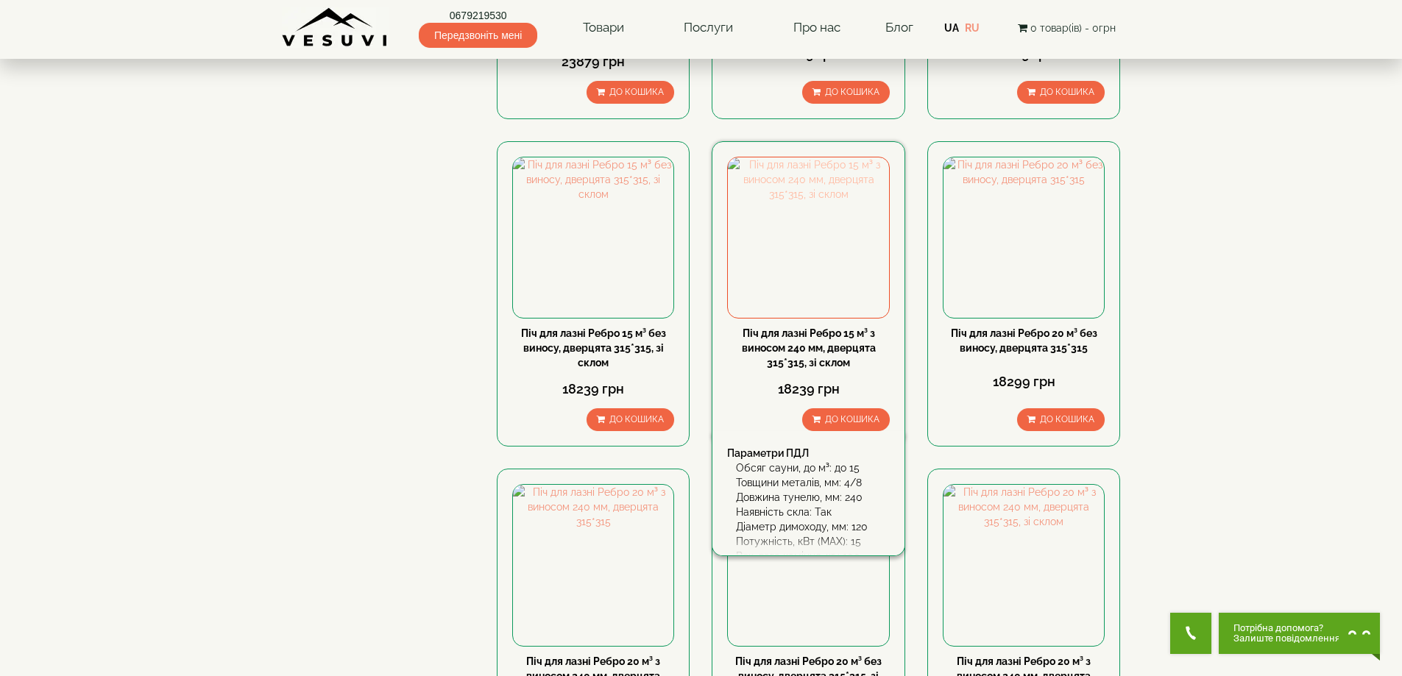
click at [784, 225] on img at bounding box center [808, 237] width 160 height 160
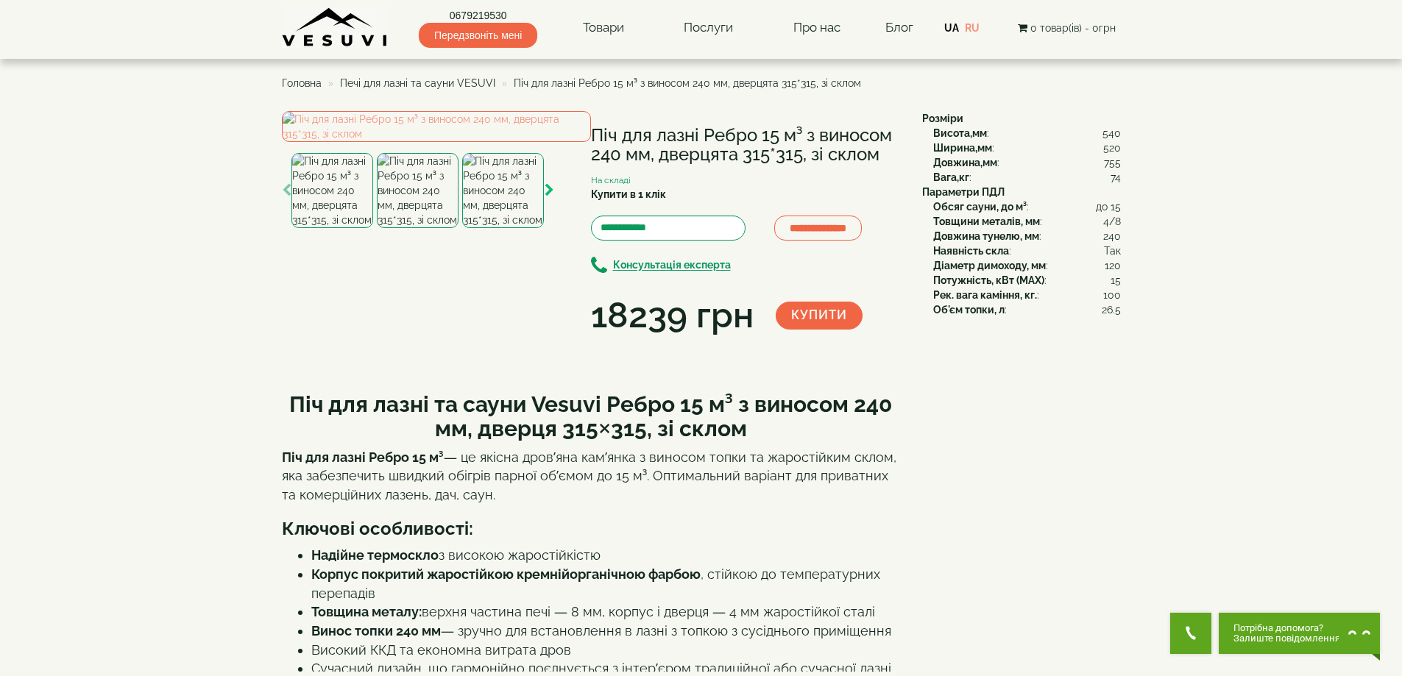
click at [548, 197] on icon "button" at bounding box center [550, 190] width 10 height 13
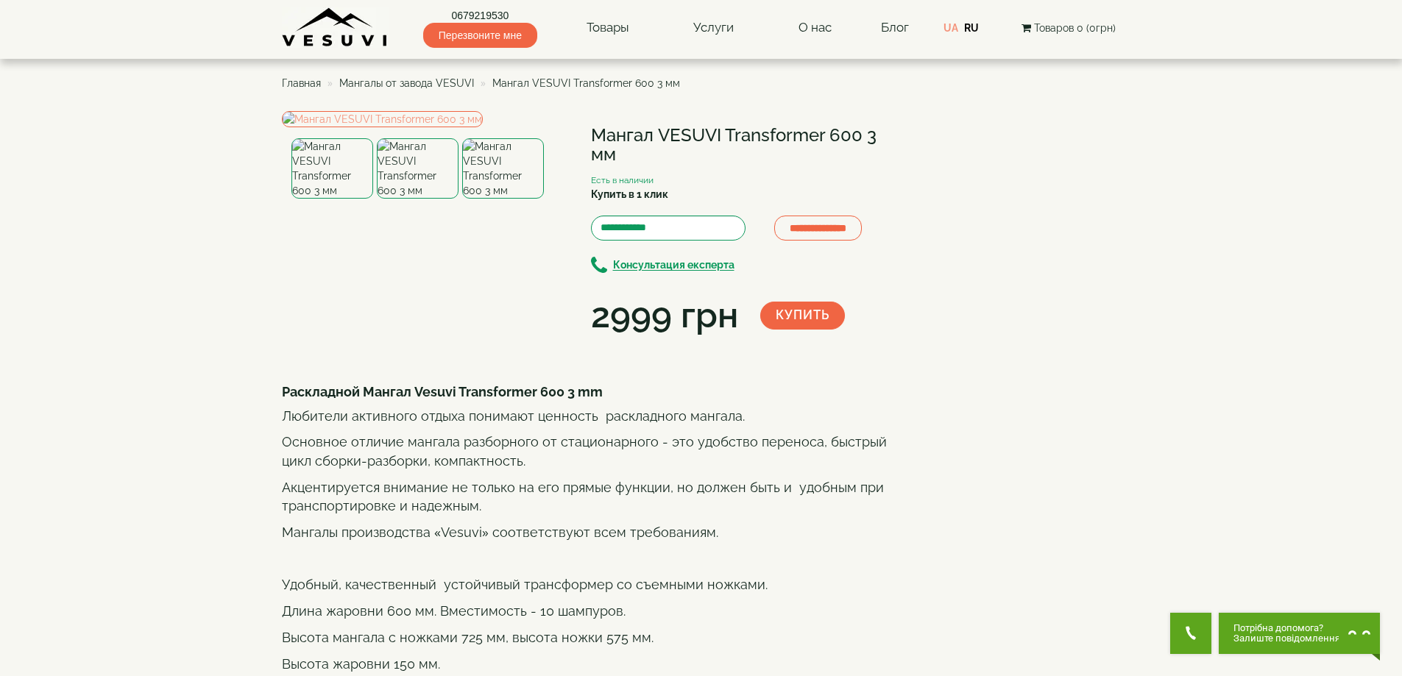
click at [385, 77] on span "Мангалы от завода VESUVI" at bounding box center [406, 83] width 135 height 12
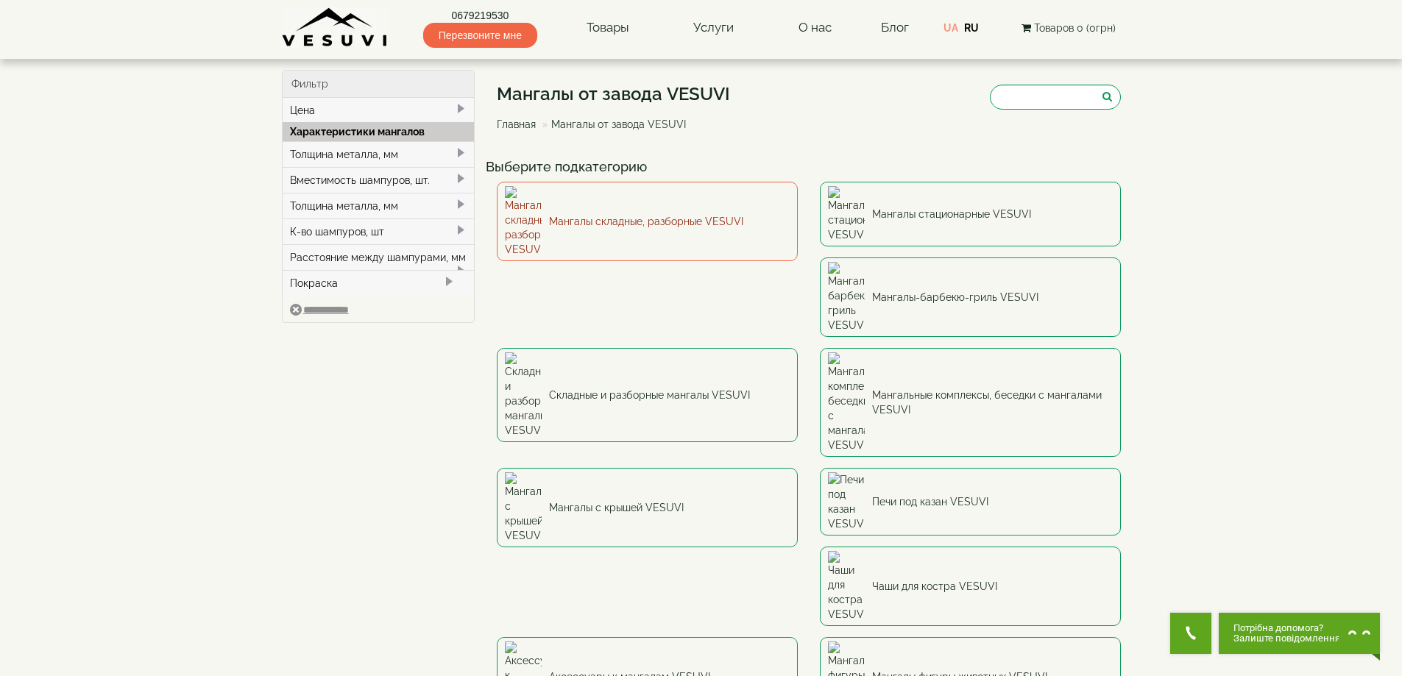
click at [550, 210] on link "Мангалы складные, разборные VESUVI" at bounding box center [647, 221] width 301 height 79
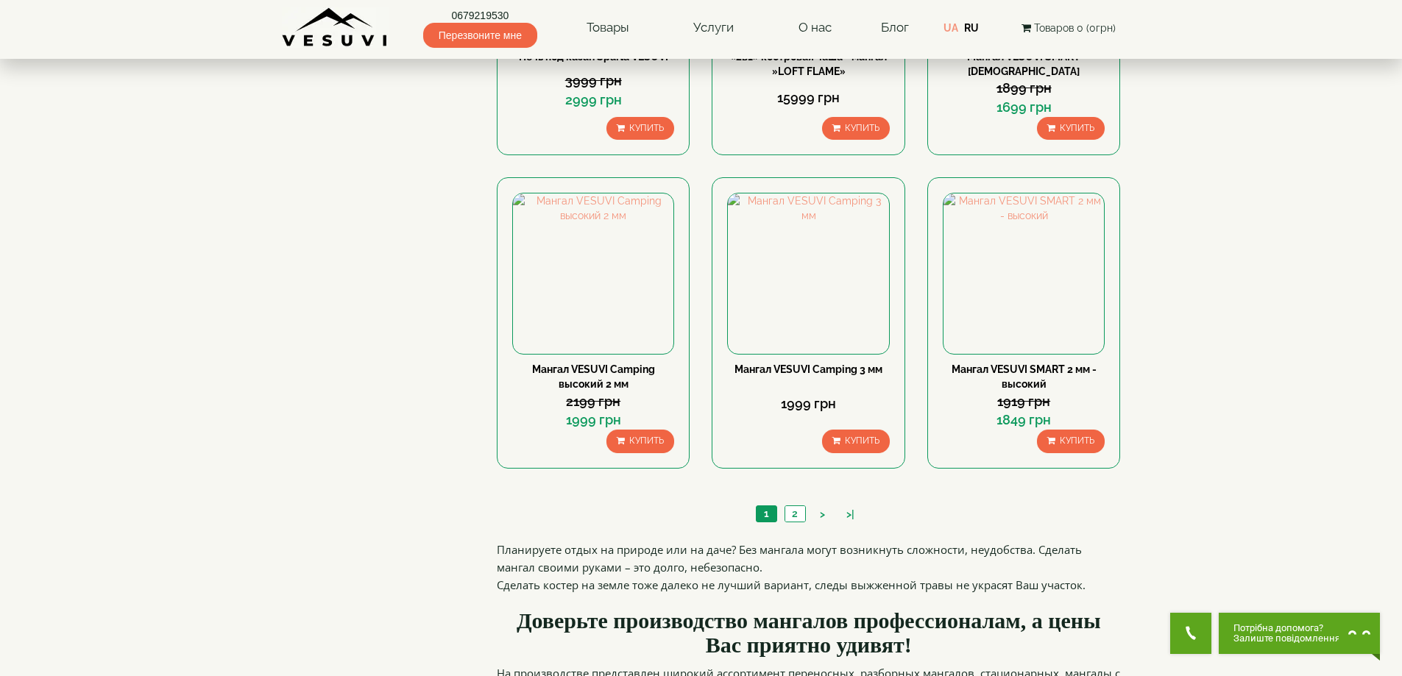
scroll to position [1595, 0]
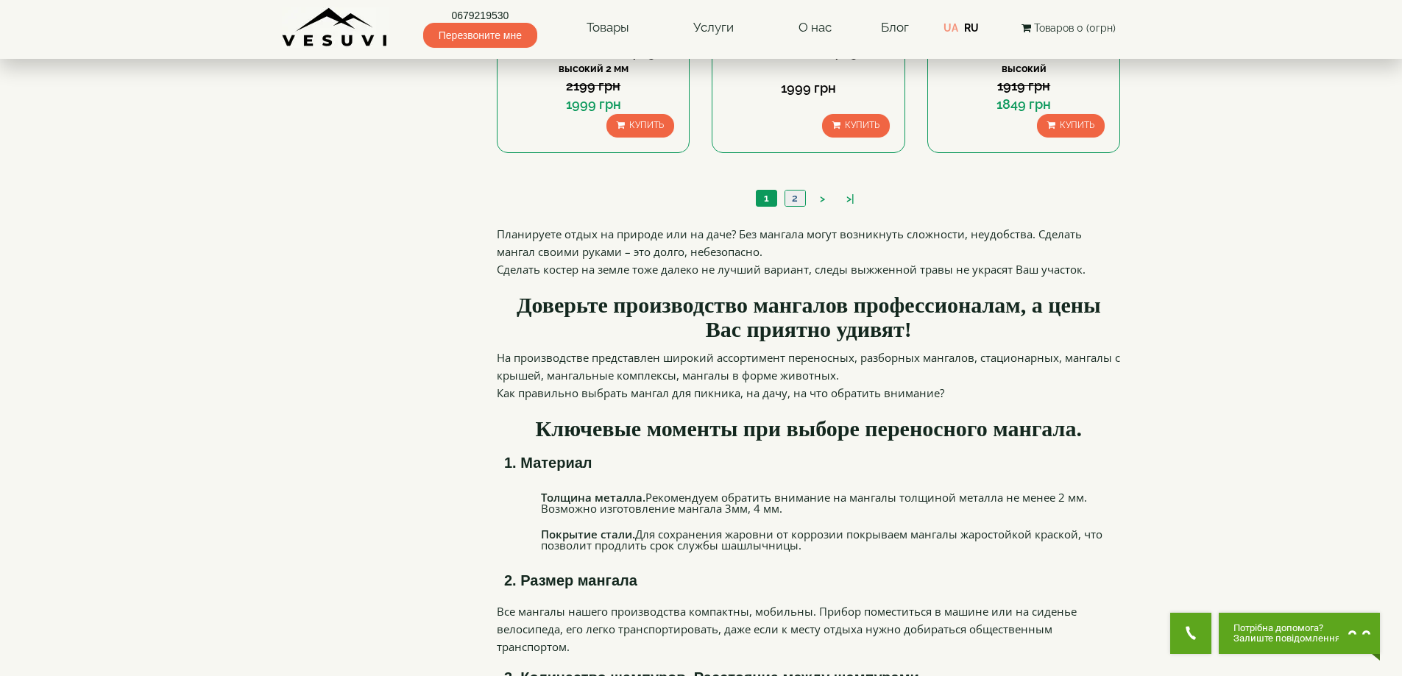
click at [795, 197] on link "2" at bounding box center [794, 198] width 21 height 15
